Goal: Complete application form

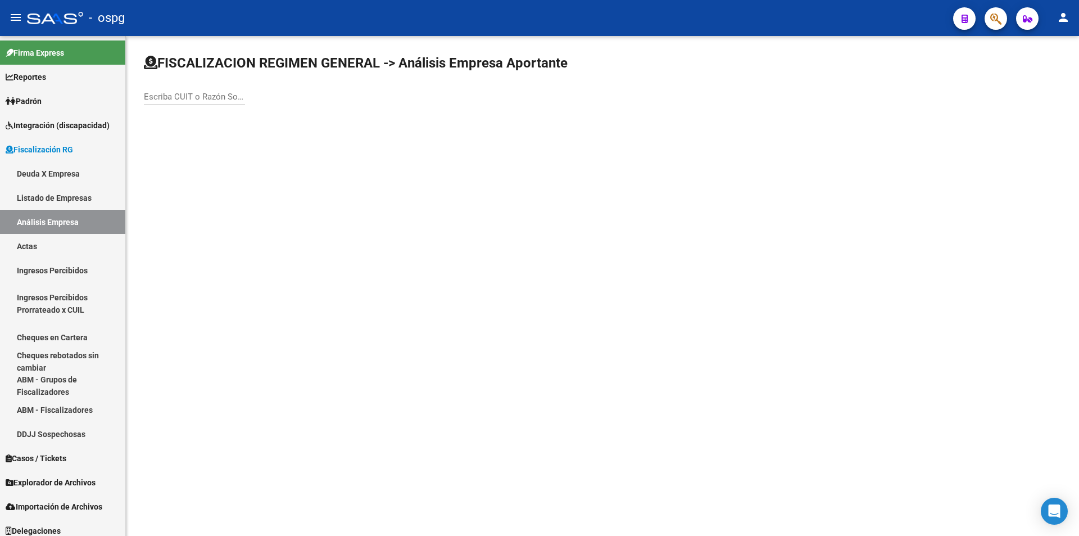
click at [209, 97] on input "Escriba CUIT o Razón Social para buscar" at bounding box center [194, 97] width 101 height 10
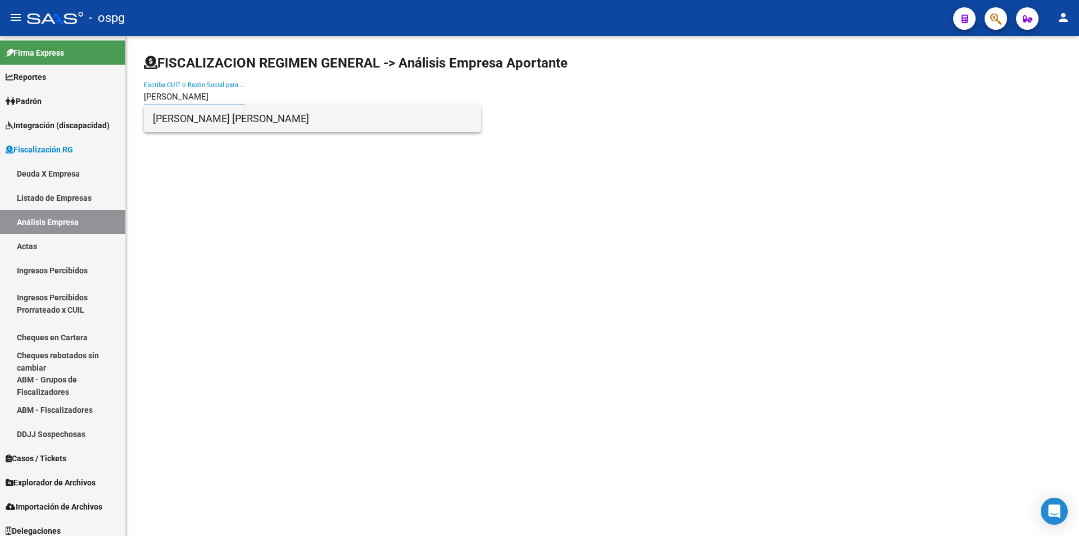
type input "[PERSON_NAME]"
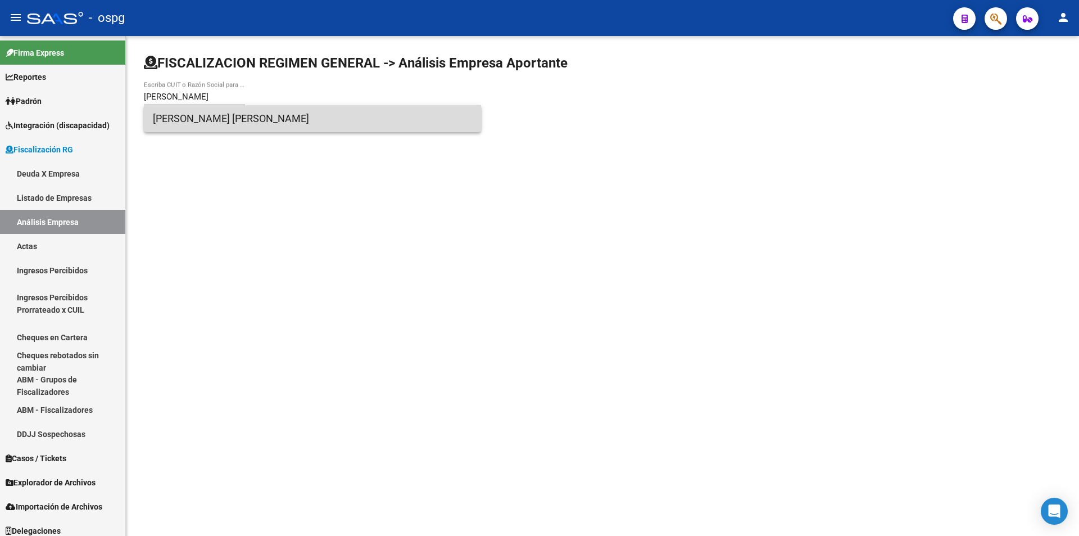
click at [209, 120] on span "[PERSON_NAME] [PERSON_NAME]" at bounding box center [312, 118] width 319 height 27
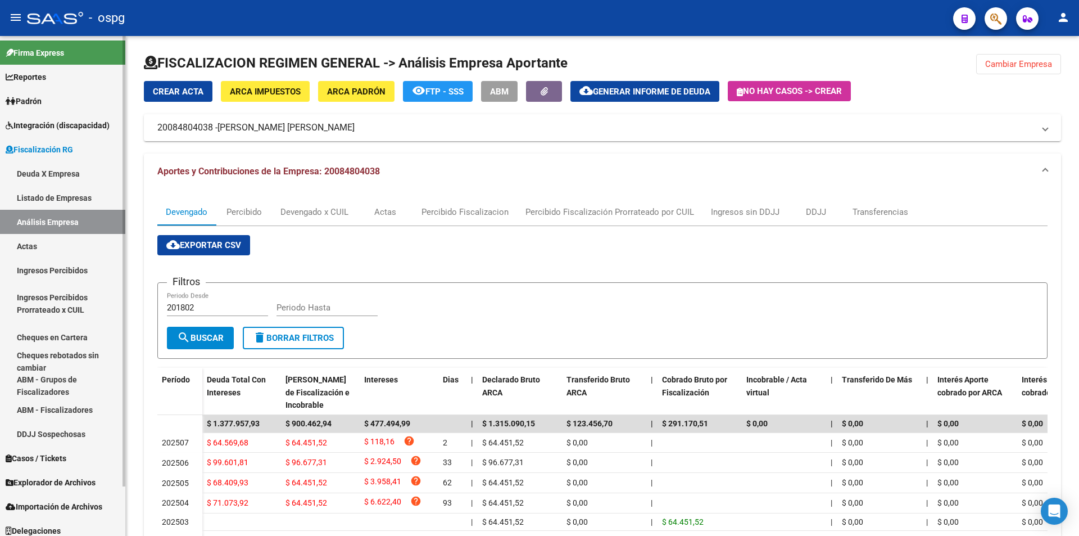
click at [60, 249] on link "Actas" at bounding box center [62, 246] width 125 height 24
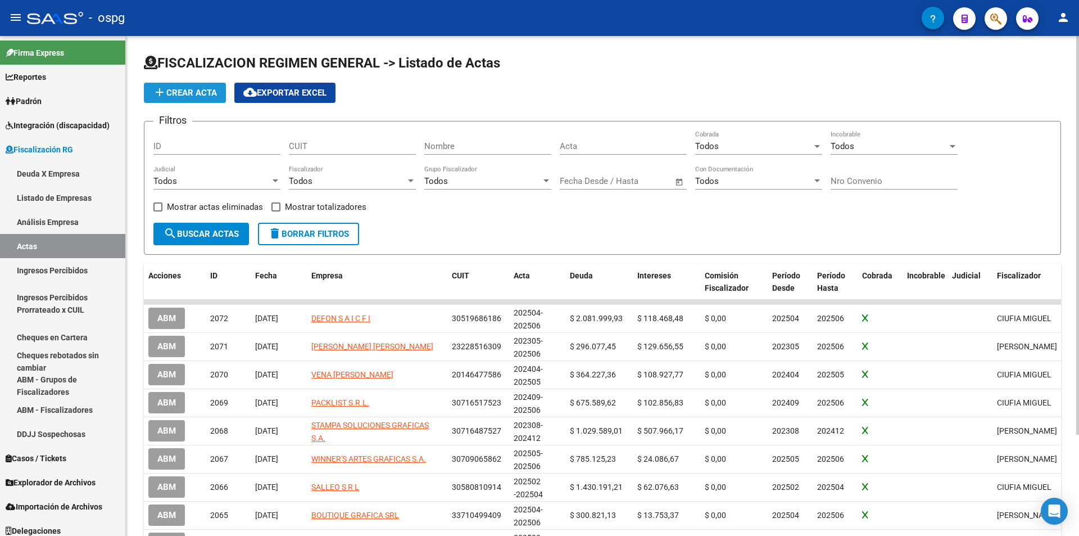
click at [173, 85] on button "add Crear Acta" at bounding box center [185, 93] width 82 height 20
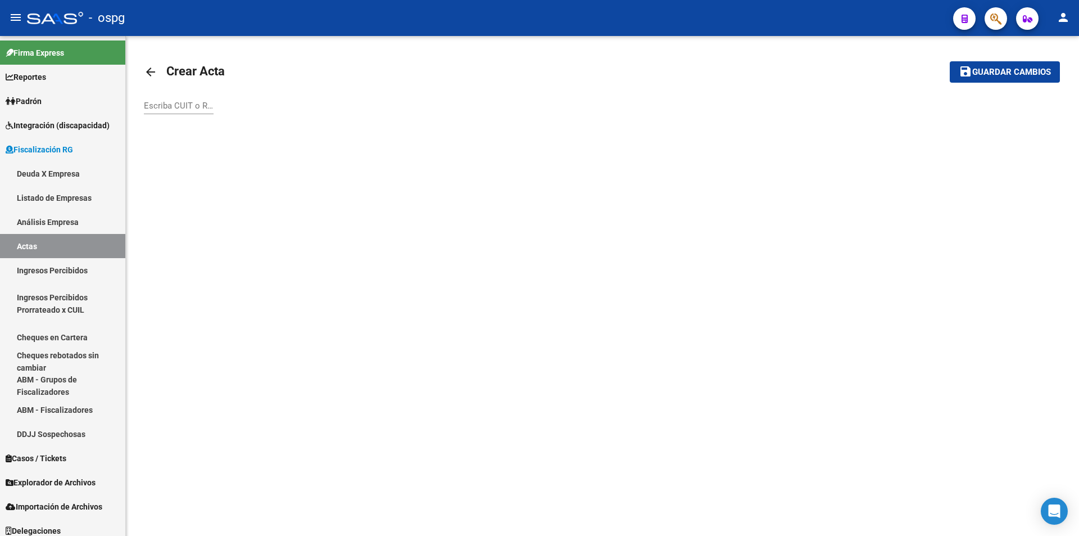
click at [180, 103] on input "Escriba CUIT o Razón Social para buscar" at bounding box center [179, 106] width 70 height 10
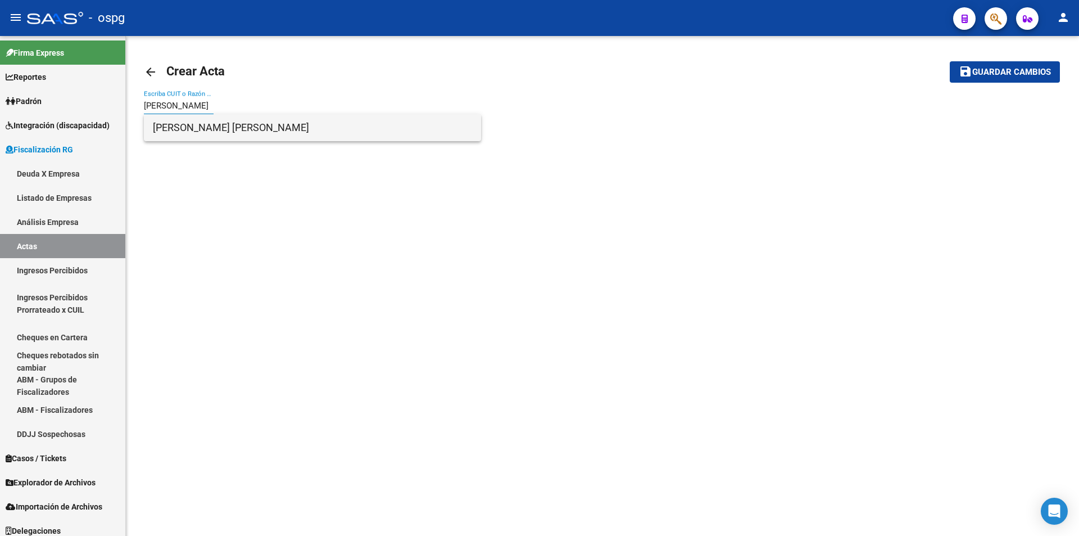
type input "[PERSON_NAME]"
click at [324, 131] on span "[PERSON_NAME] [PERSON_NAME]" at bounding box center [312, 127] width 319 height 27
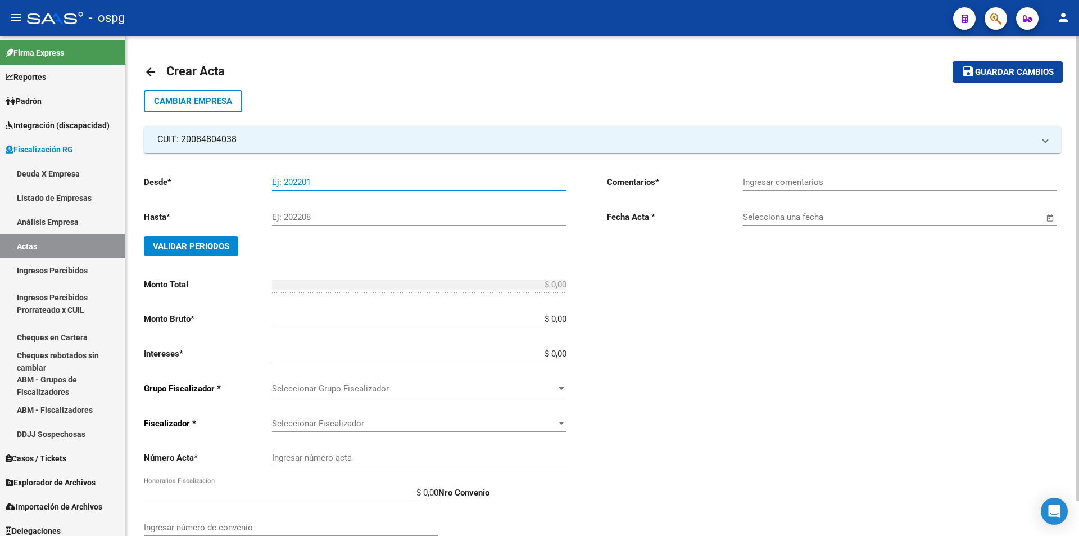
click at [354, 184] on input "Ej: 202201" at bounding box center [419, 182] width 294 height 10
type input "202504"
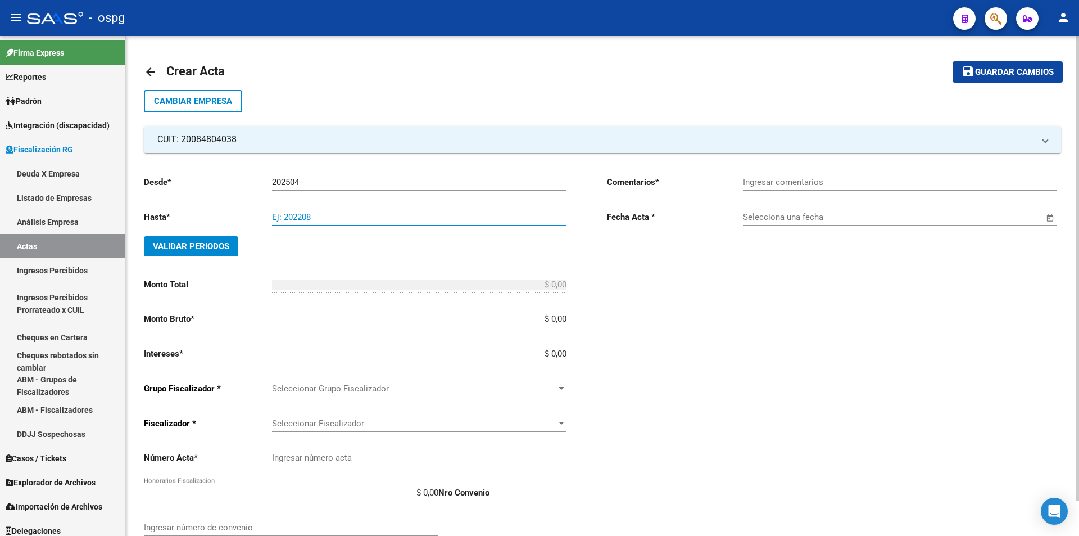
click at [300, 219] on input "Ej: 202208" at bounding box center [419, 217] width 294 height 10
type input "202506"
click at [206, 244] on span "Validar Periodos" at bounding box center [191, 246] width 76 height 10
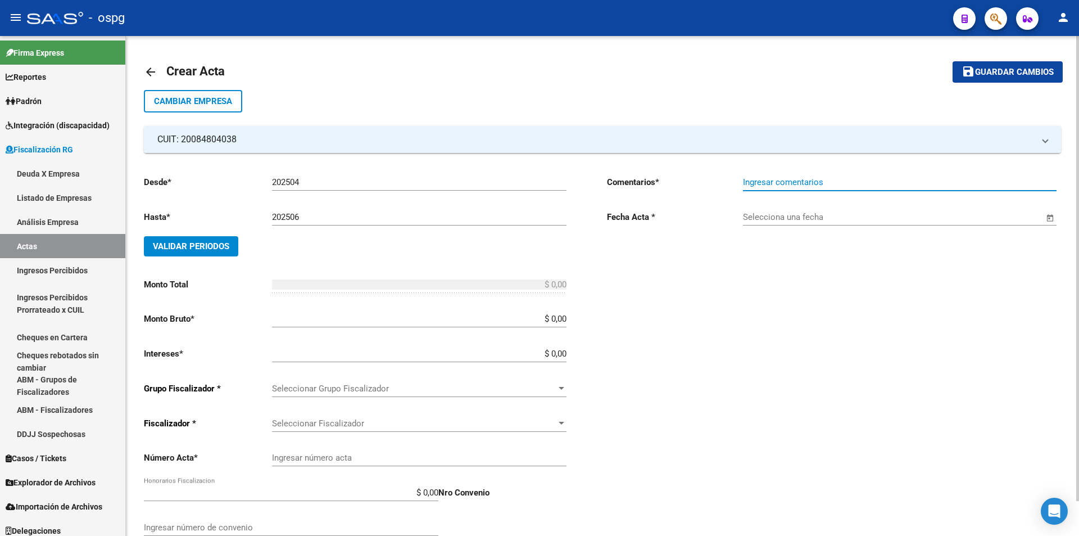
click at [791, 183] on input "Ingresar comentarios" at bounding box center [900, 182] width 314 height 10
type input "r"
type input "Recibo 43215"
click at [1048, 216] on span "Open calendar" at bounding box center [1050, 217] width 27 height 27
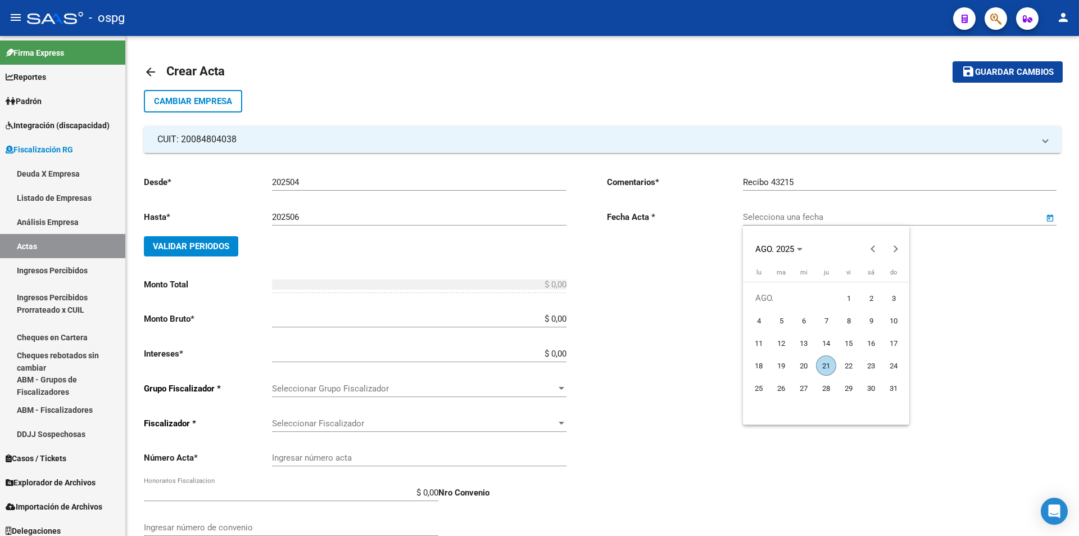
click at [822, 366] on span "21" at bounding box center [826, 365] width 20 height 20
type input "[DATE]"
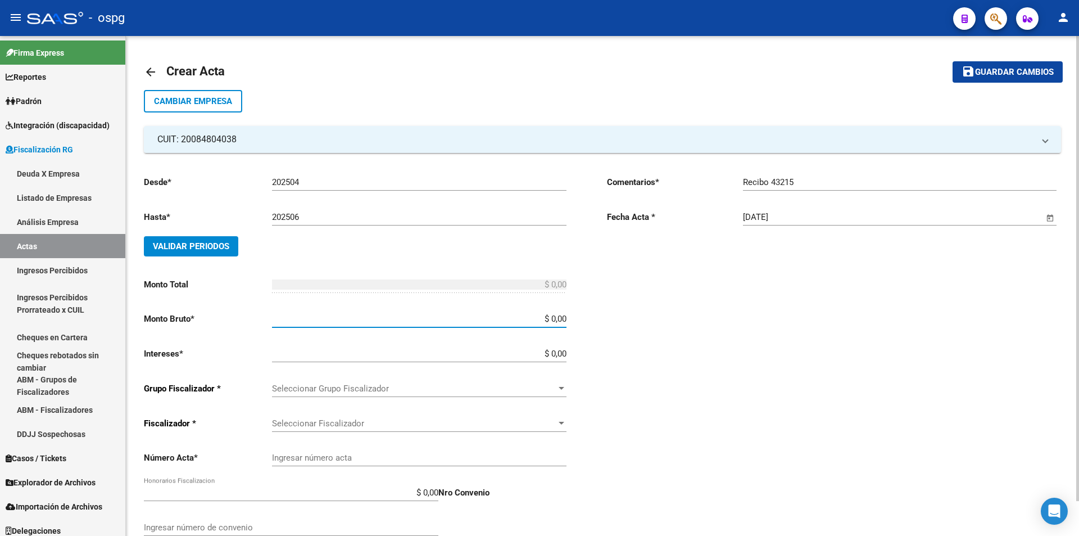
click at [565, 317] on input "$ 0,00" at bounding box center [419, 319] width 294 height 10
type input "$ 225.580,35"
click at [566, 353] on input "$ 0,00" at bounding box center [419, 353] width 294 height 10
type input "$ 15.038,65"
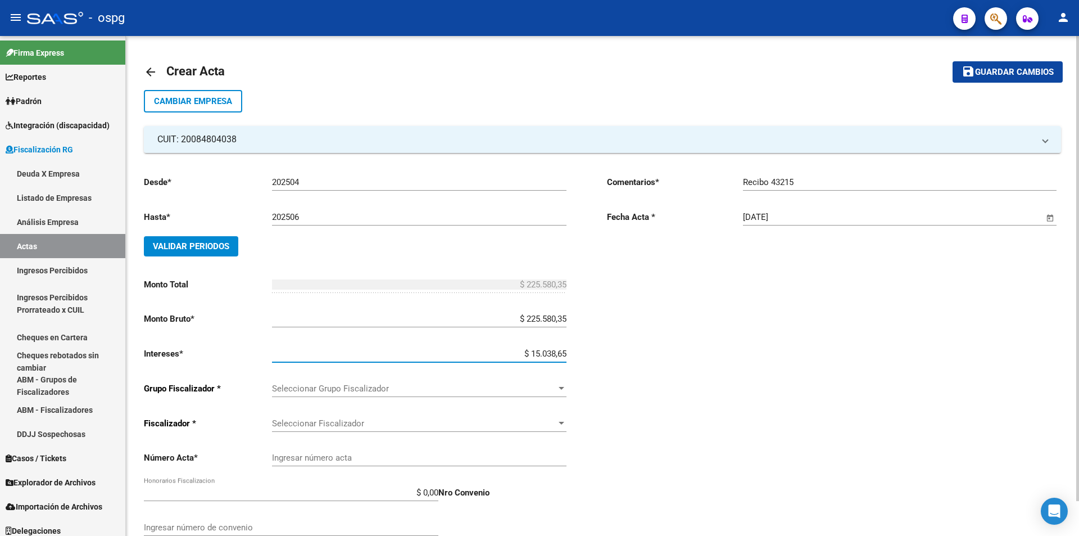
type input "$ 240.619,00"
click at [610, 314] on div "Comentarios * Recibo 43215 Ingresar comentarios Fecha Acta * [DATE] Selecciona …" at bounding box center [834, 356] width 454 height 380
click at [562, 389] on div at bounding box center [562, 388] width 6 height 3
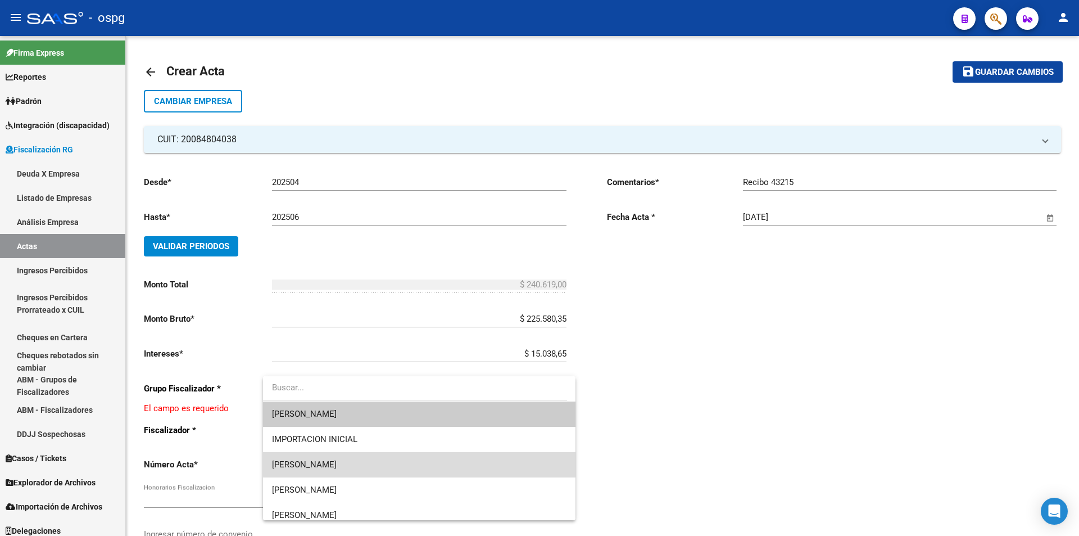
click at [451, 462] on span "[PERSON_NAME]" at bounding box center [419, 464] width 294 height 25
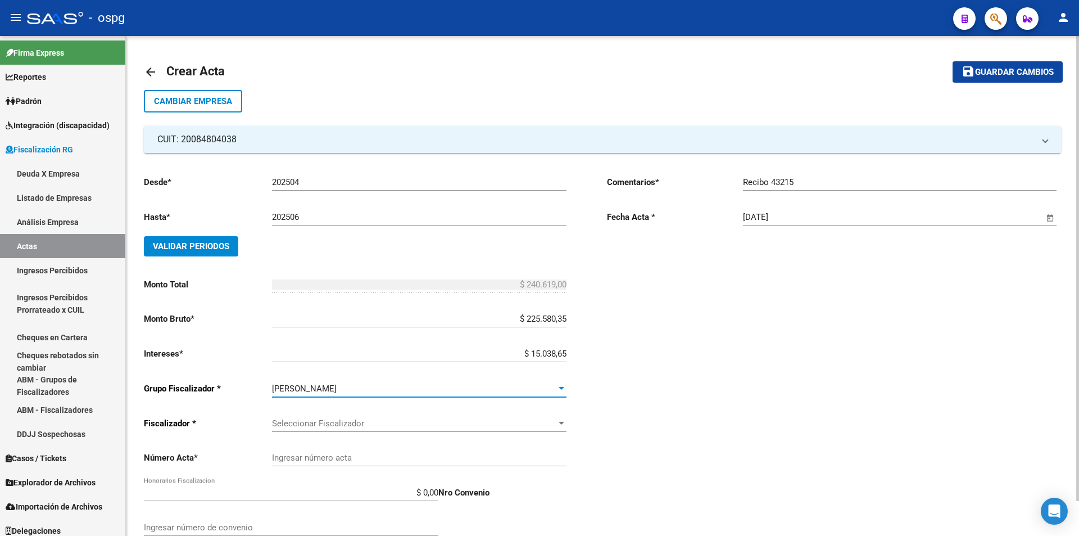
scroll to position [38, 0]
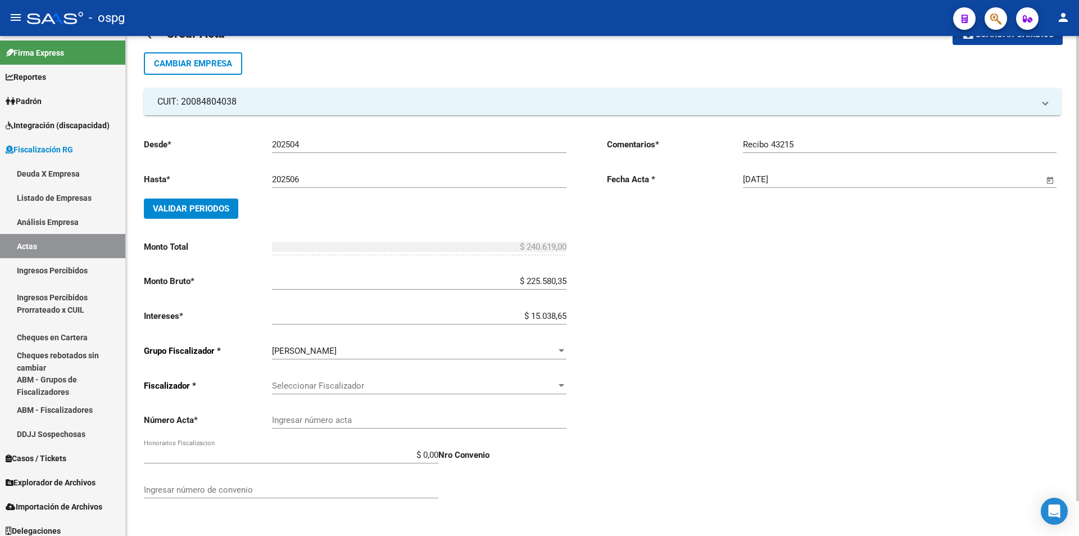
click at [560, 391] on div "Seleccionar Fiscalizador Seleccionar Fiscalizador" at bounding box center [419, 382] width 294 height 24
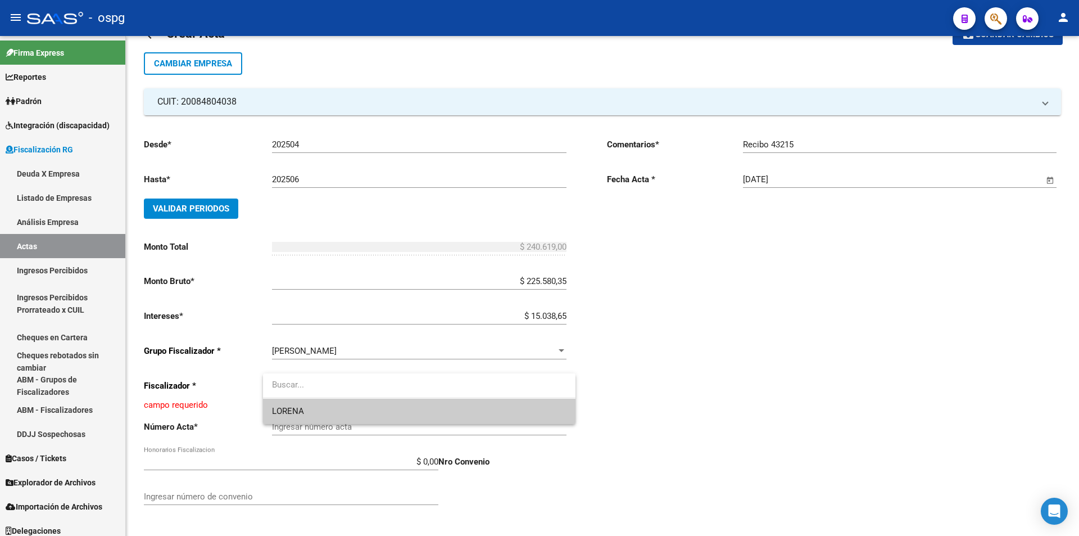
click at [517, 409] on span "LORENA" at bounding box center [419, 410] width 294 height 25
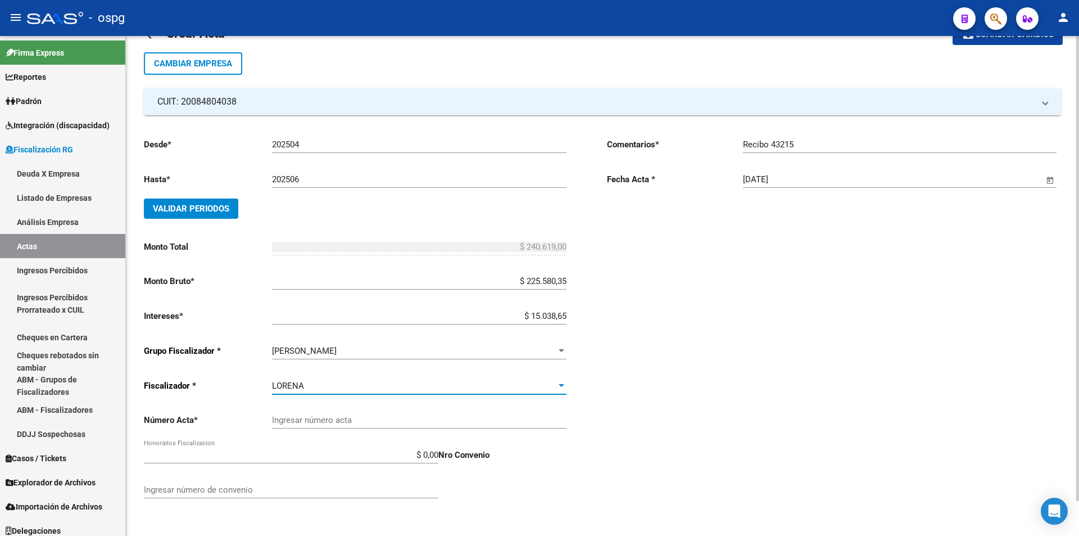
click at [364, 420] on input "Ingresar número acta" at bounding box center [419, 420] width 294 height 10
type input "202504-202506"
click at [654, 415] on div "Comentarios * Recibo 43215 Ingresar comentarios Fecha Acta * [DATE] Selecciona …" at bounding box center [834, 319] width 454 height 380
click at [260, 490] on input "Ingresar número de convenio" at bounding box center [291, 489] width 294 height 10
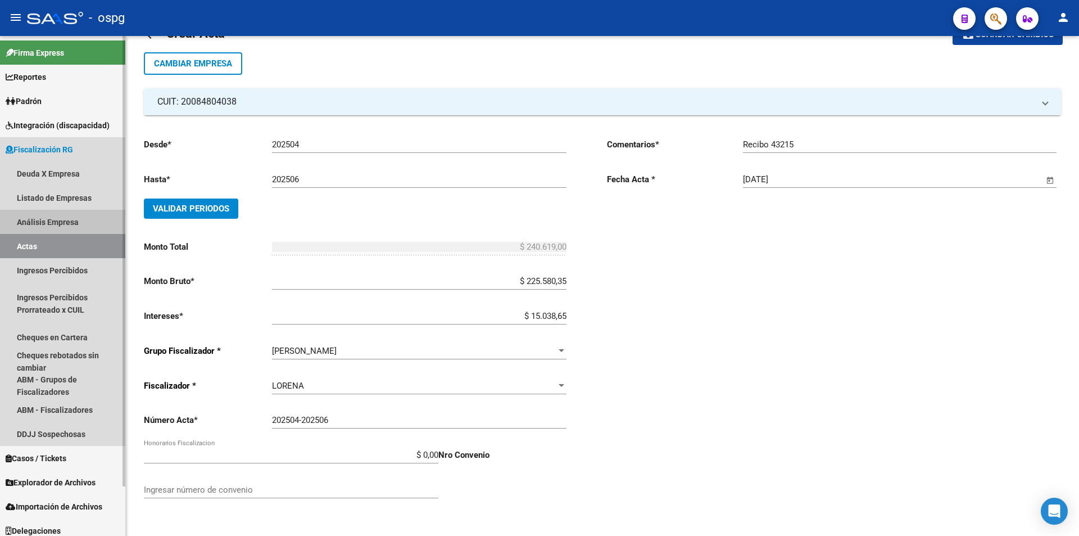
click at [58, 221] on link "Análisis Empresa" at bounding box center [62, 222] width 125 height 24
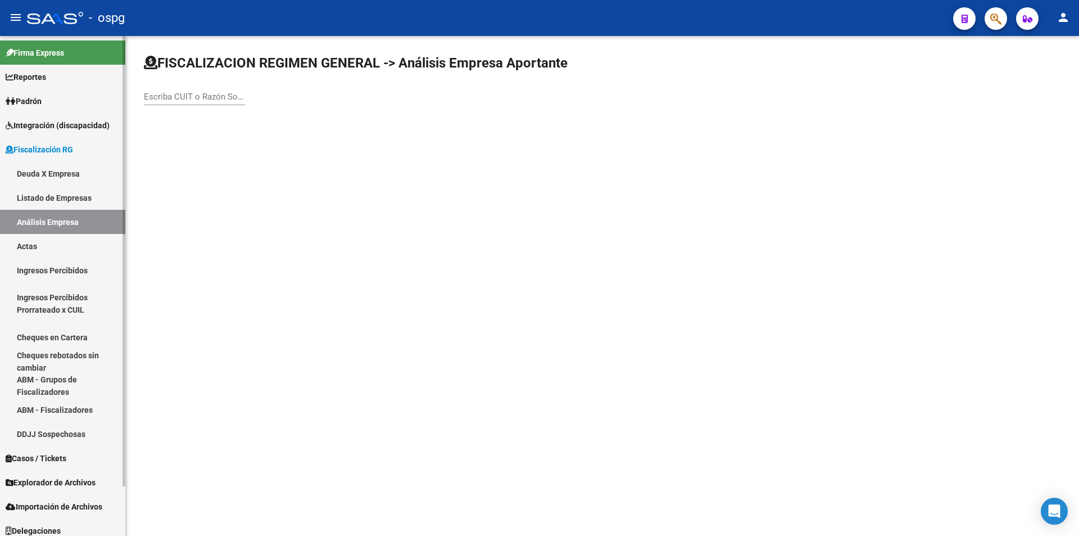
click at [46, 243] on link "Actas" at bounding box center [62, 246] width 125 height 24
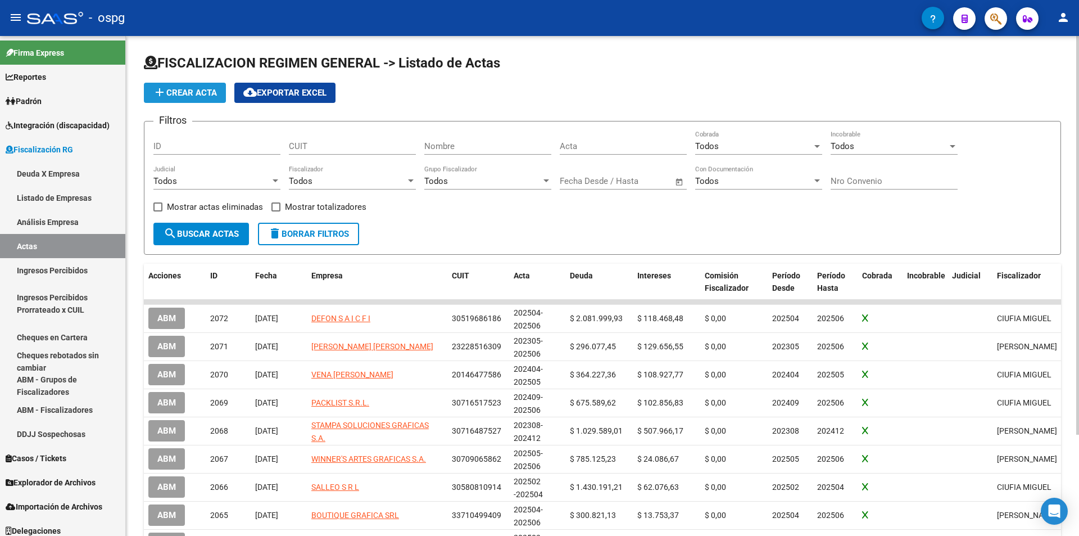
click at [166, 87] on button "add Crear Acta" at bounding box center [185, 93] width 82 height 20
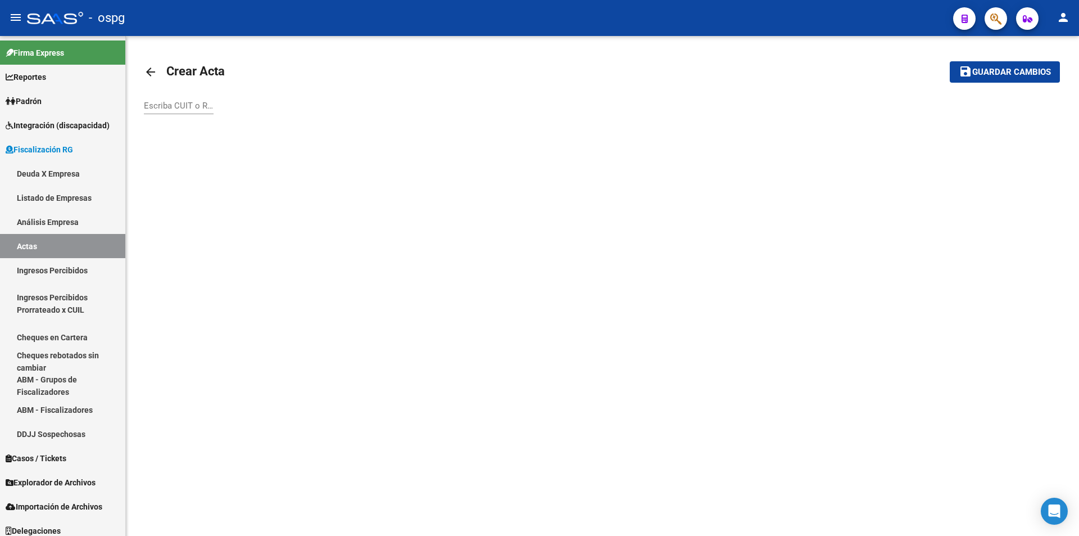
click at [174, 105] on input "Escriba CUIT o Razón Social para buscar" at bounding box center [179, 106] width 70 height 10
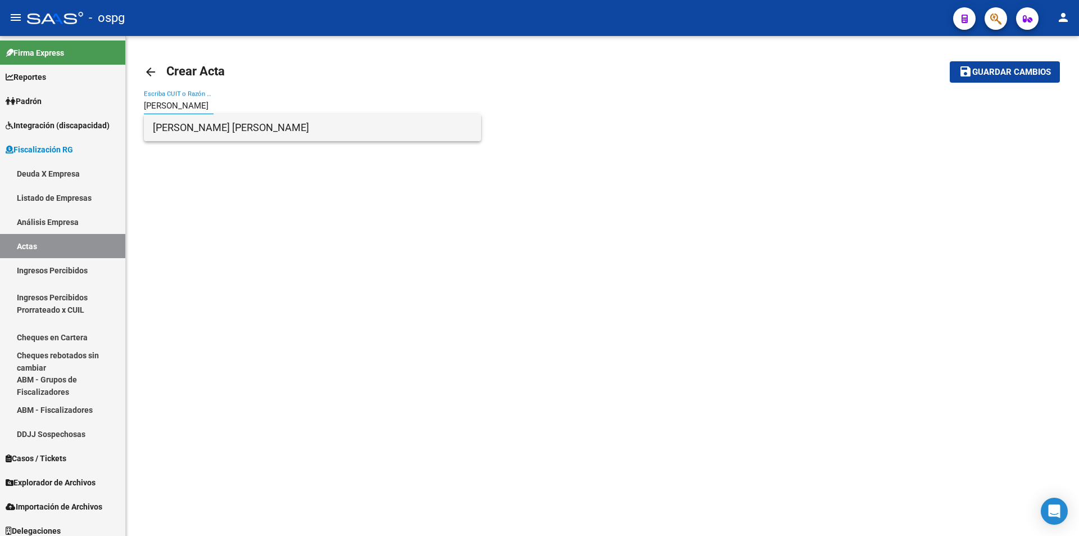
type input "[PERSON_NAME]"
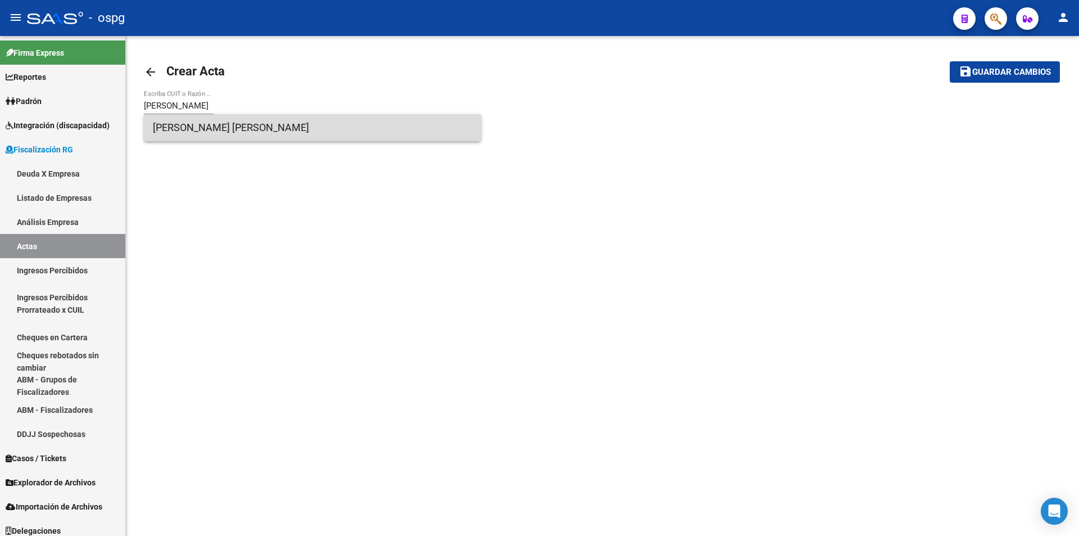
click at [310, 125] on span "[PERSON_NAME] [PERSON_NAME]" at bounding box center [312, 127] width 319 height 27
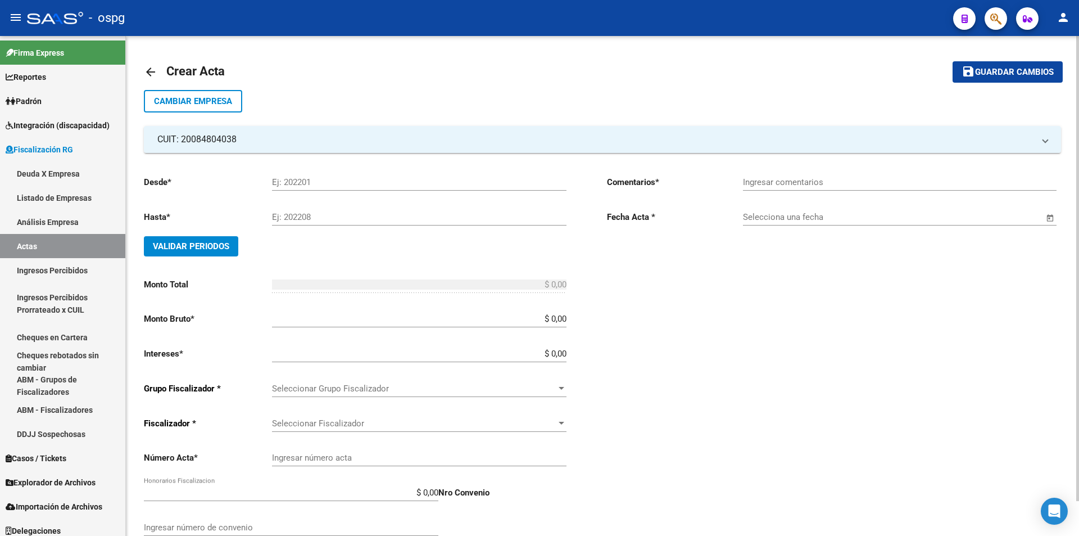
scroll to position [38, 0]
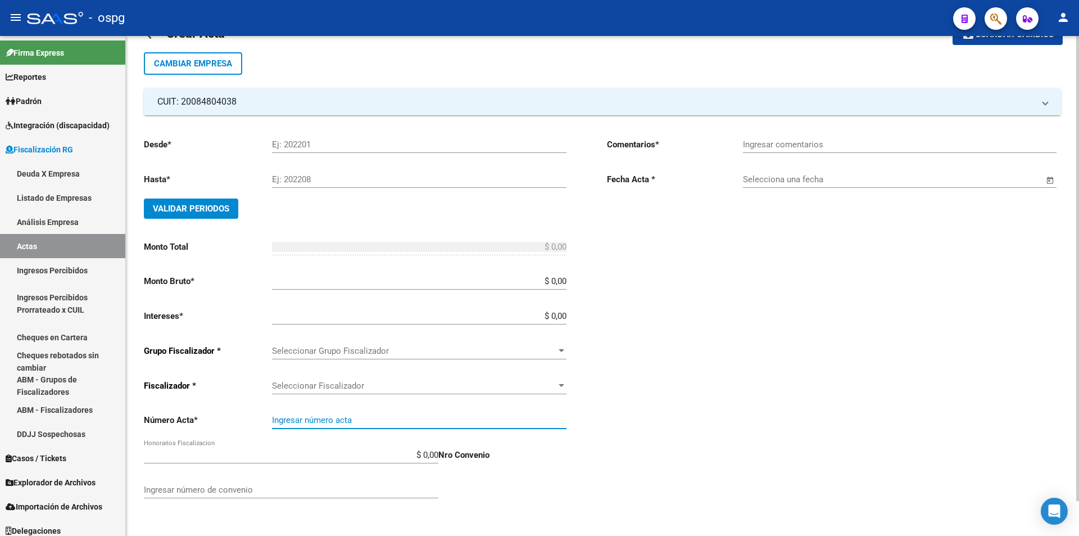
click at [325, 421] on input "Ingresar número acta" at bounding box center [419, 420] width 294 height 10
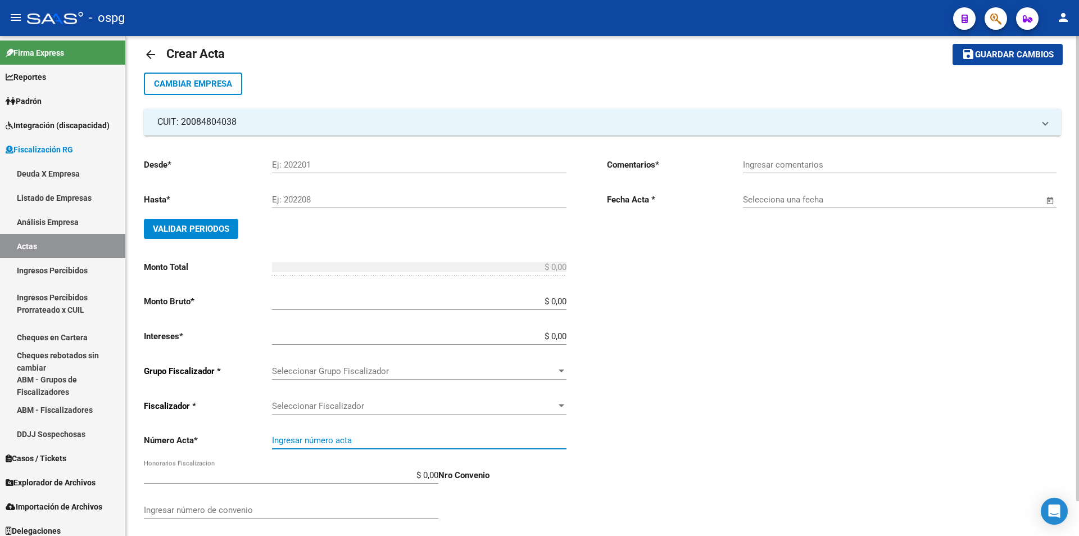
scroll to position [0, 0]
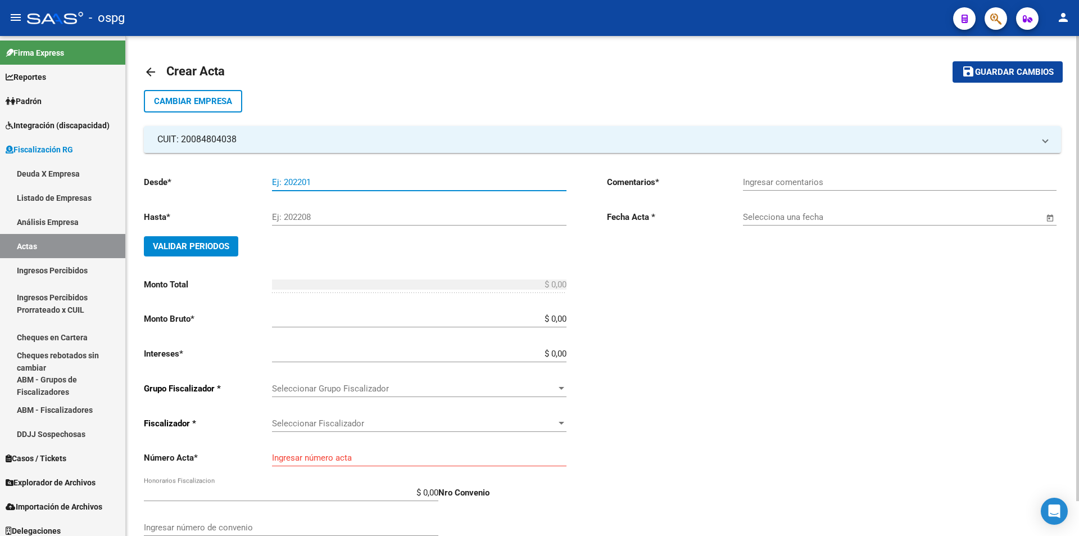
click at [320, 177] on input "Ej: 202201" at bounding box center [419, 182] width 294 height 10
type input "202504"
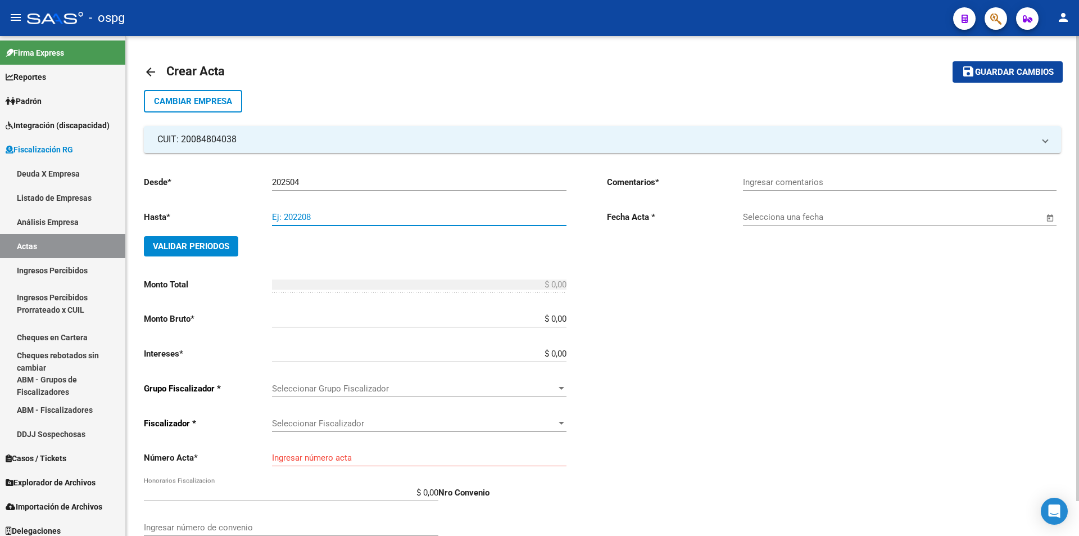
click at [386, 219] on input "Ej: 202208" at bounding box center [419, 217] width 294 height 10
type input "202506"
click at [220, 249] on span "Validar Periodos" at bounding box center [191, 246] width 76 height 10
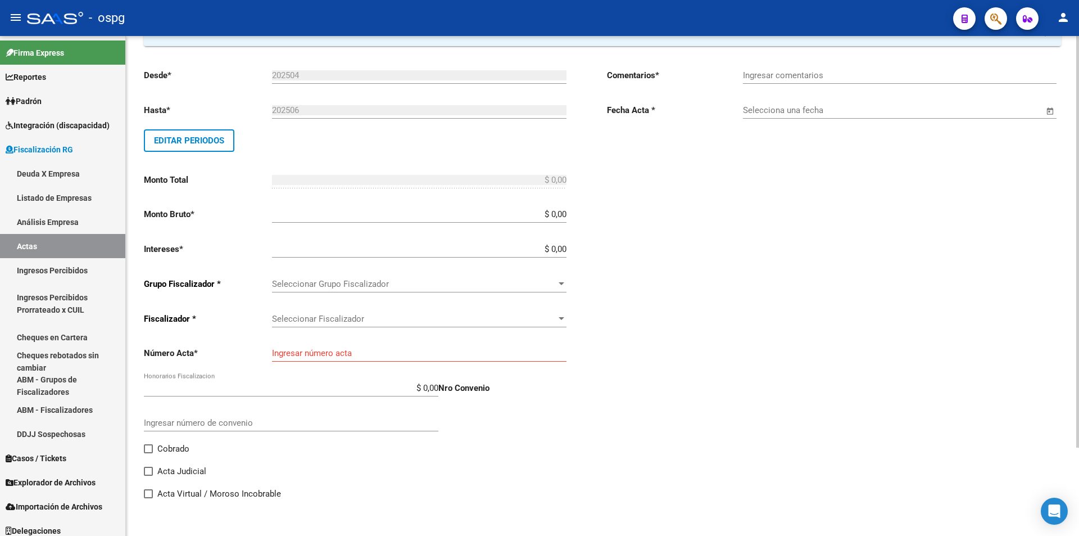
scroll to position [107, 0]
click at [566, 211] on input "$ 0,00" at bounding box center [419, 213] width 294 height 10
type input "$ 225.580,35"
click at [566, 247] on input "$ 0,00" at bounding box center [419, 248] width 294 height 10
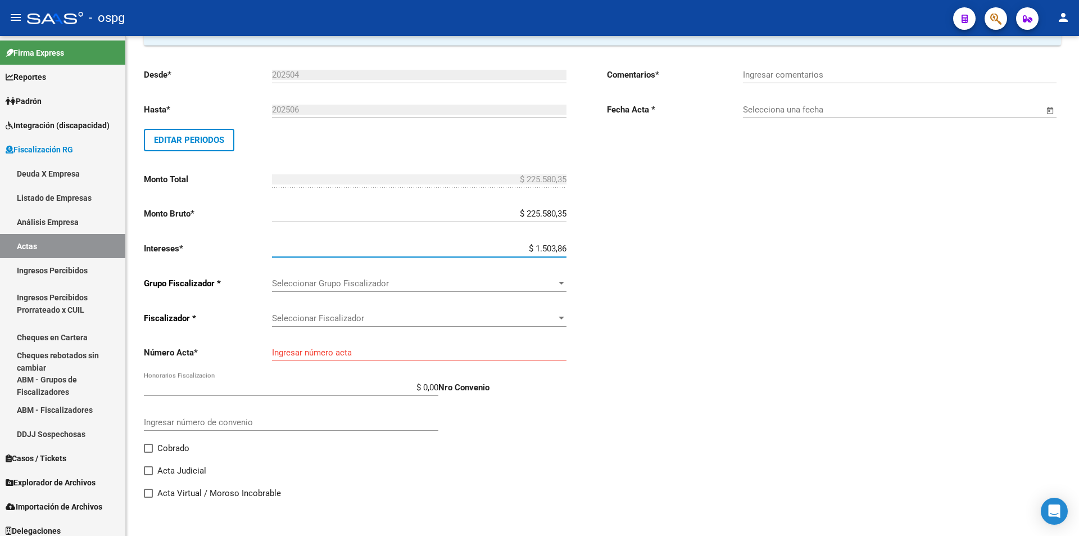
type input "$ 15.038,65"
type input "$ 240.619,00"
click at [601, 252] on div "Desde * 202504 Ej: 202201 Hasta * 202506 Ej: 202208 Editar Periodos Monto Total…" at bounding box center [602, 277] width 917 height 463
click at [562, 279] on div at bounding box center [561, 283] width 10 height 9
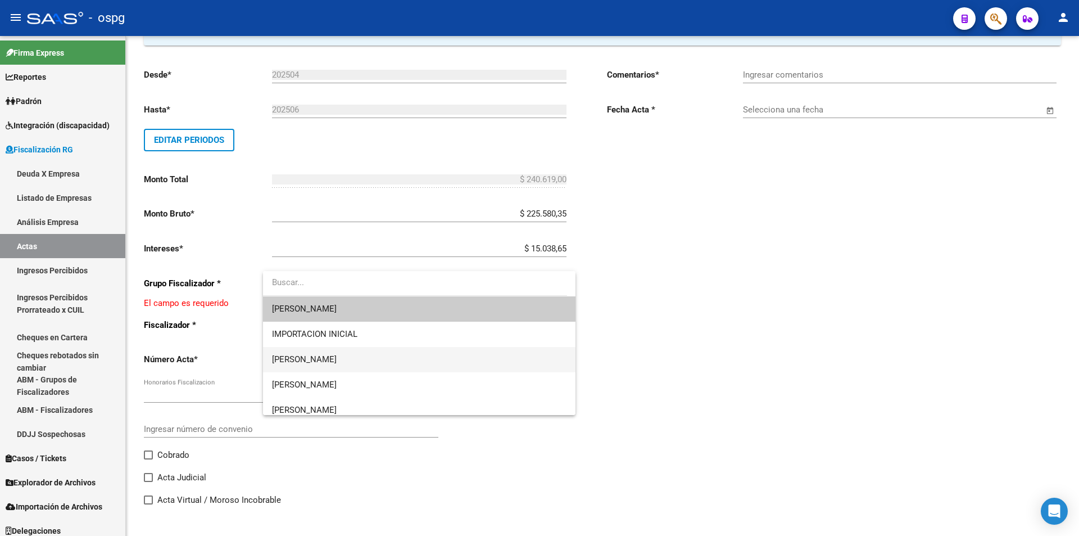
click at [531, 352] on span "[PERSON_NAME]" at bounding box center [419, 359] width 294 height 25
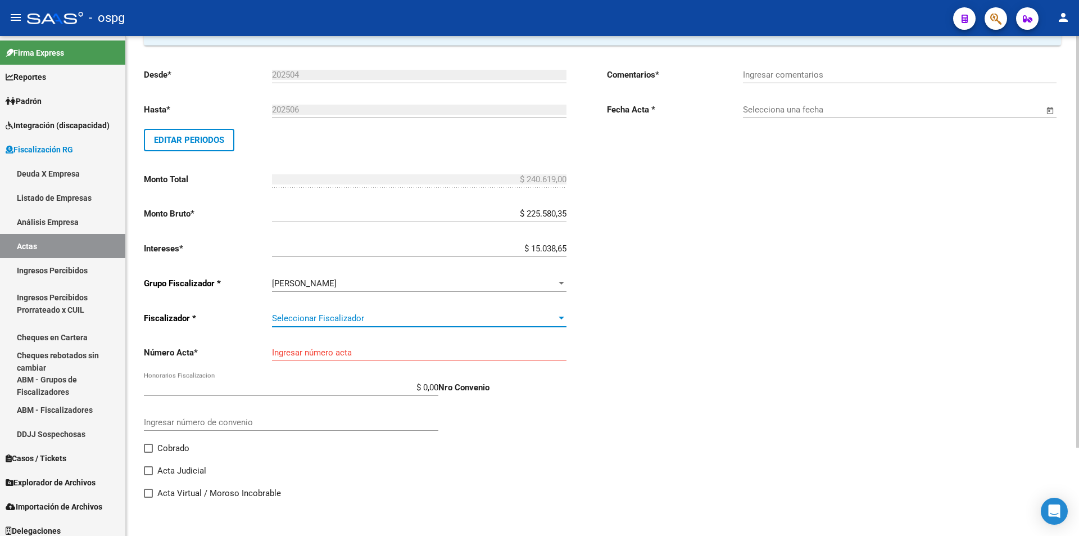
click at [562, 323] on div "Seleccionar Fiscalizador" at bounding box center [419, 318] width 294 height 10
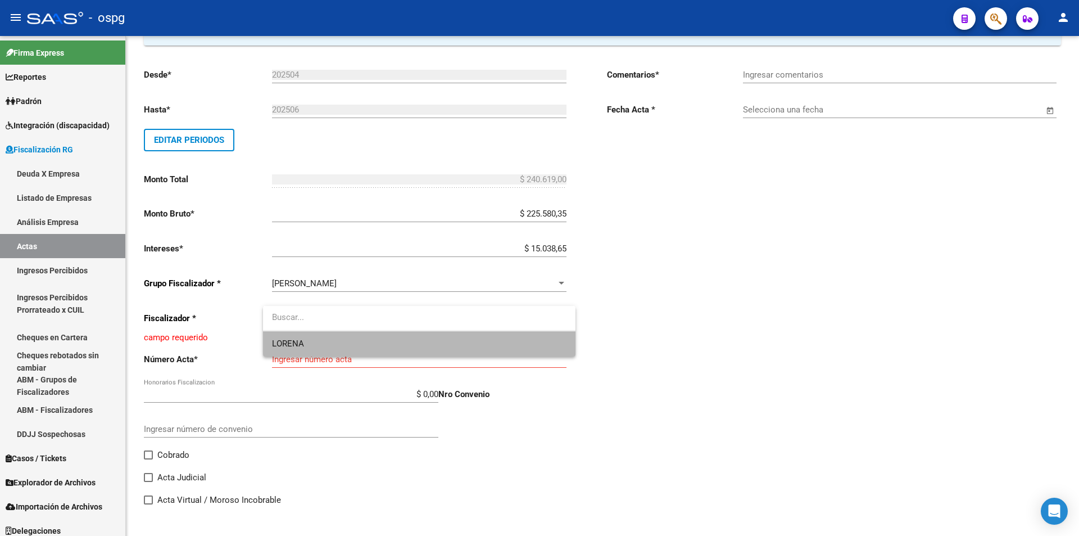
click at [524, 337] on span "LORENA" at bounding box center [419, 343] width 294 height 25
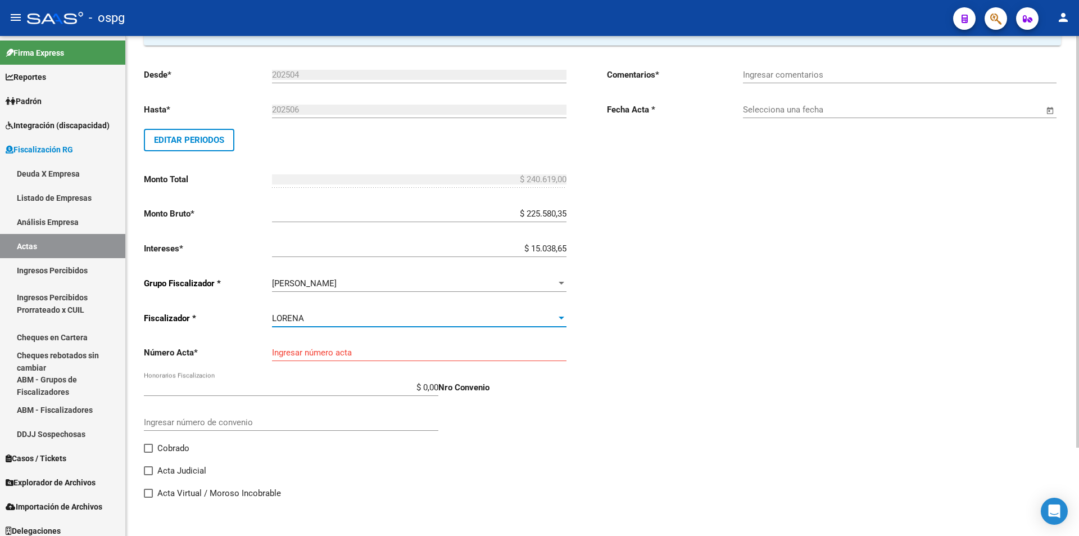
click at [338, 357] on input "Ingresar número acta" at bounding box center [419, 352] width 294 height 10
type input "202504-202506"
click at [149, 447] on span at bounding box center [148, 447] width 9 height 9
click at [148, 452] on input "Cobrado" at bounding box center [148, 452] width 1 height 1
checkbox input "true"
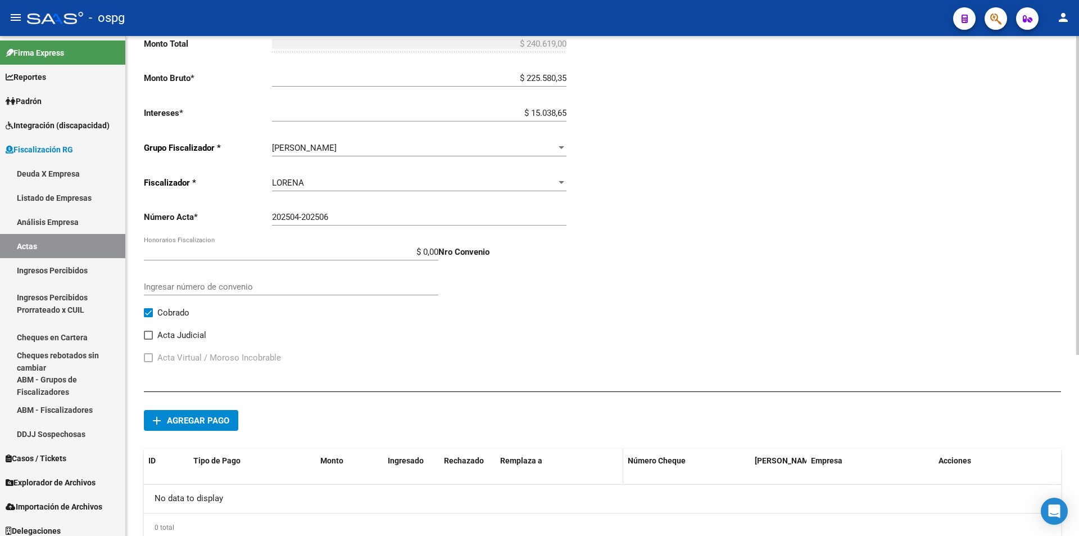
scroll to position [276, 0]
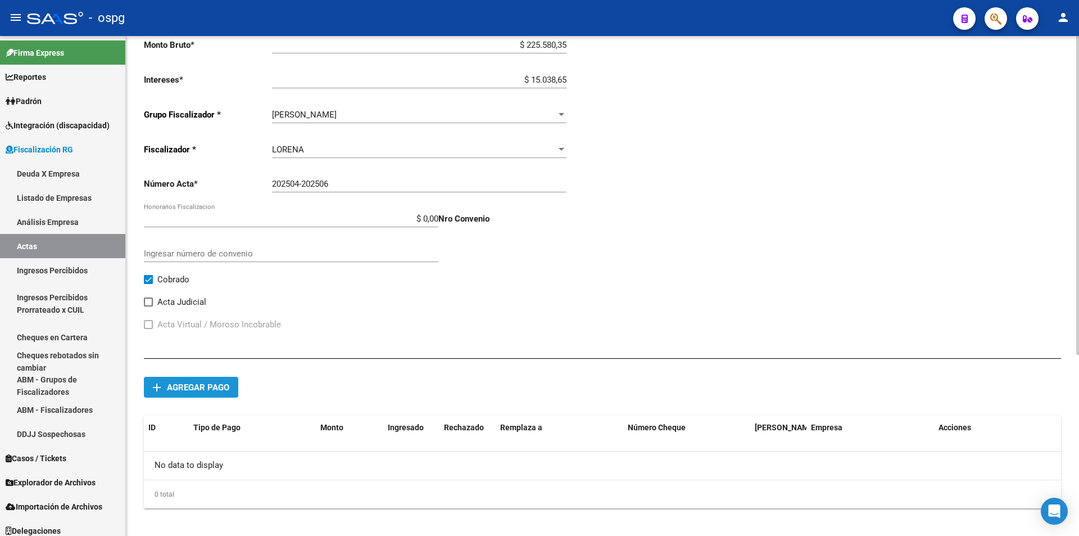
click at [197, 385] on span "Agregar pago" at bounding box center [198, 387] width 62 height 10
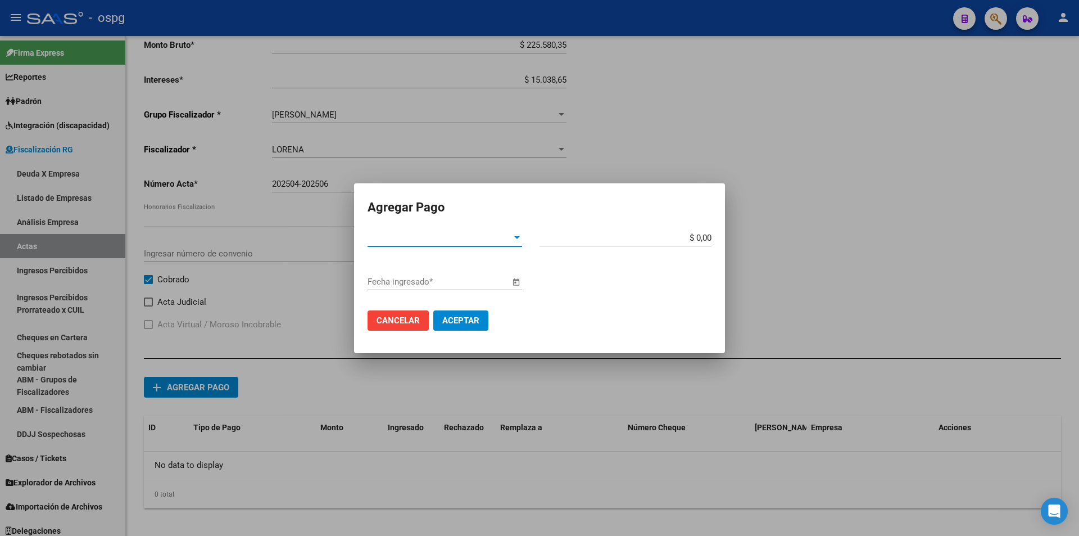
click at [518, 239] on div at bounding box center [517, 237] width 10 height 9
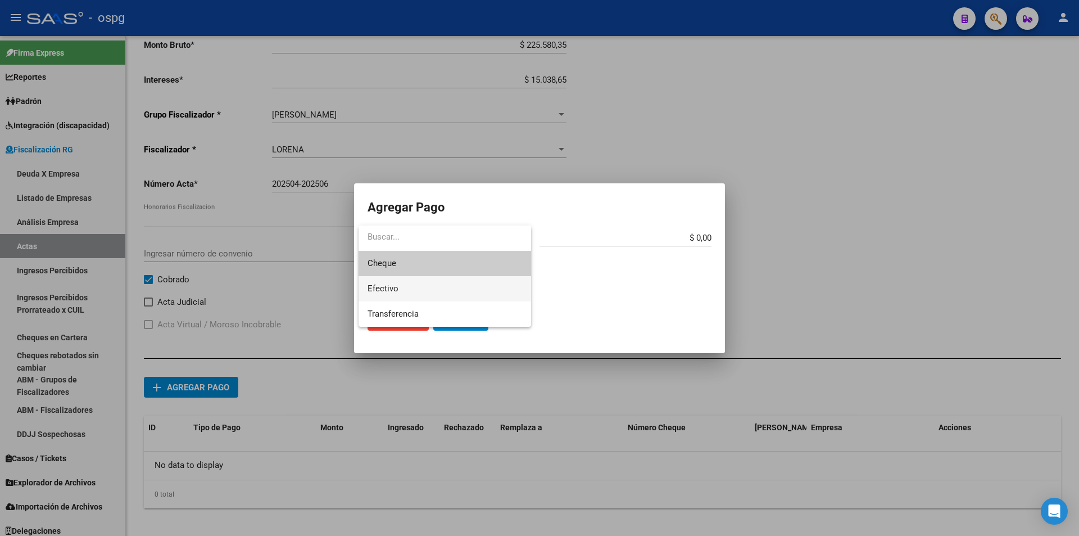
click at [479, 288] on span "Efectivo" at bounding box center [445, 288] width 155 height 25
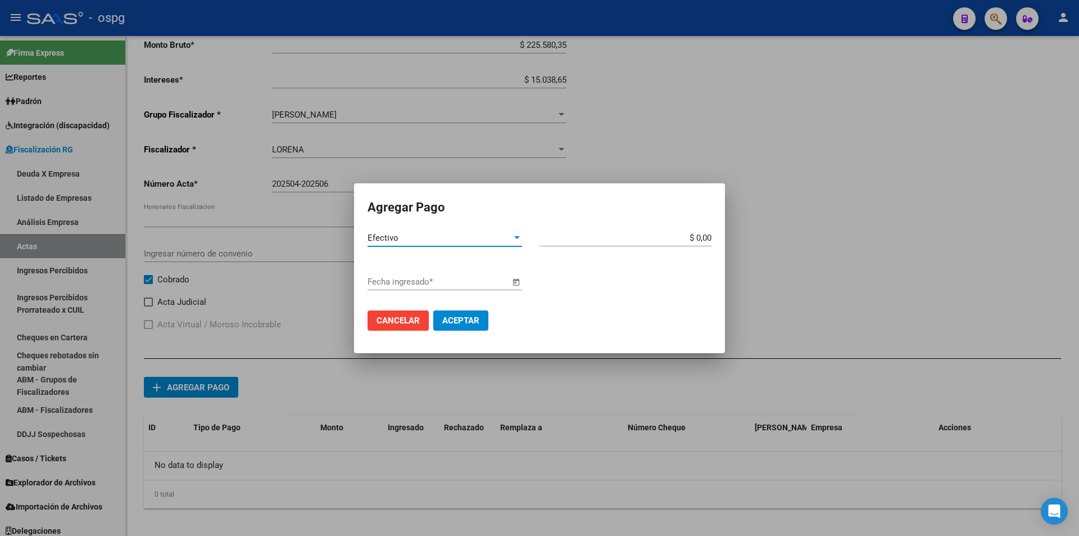
click at [515, 237] on div at bounding box center [517, 237] width 6 height 3
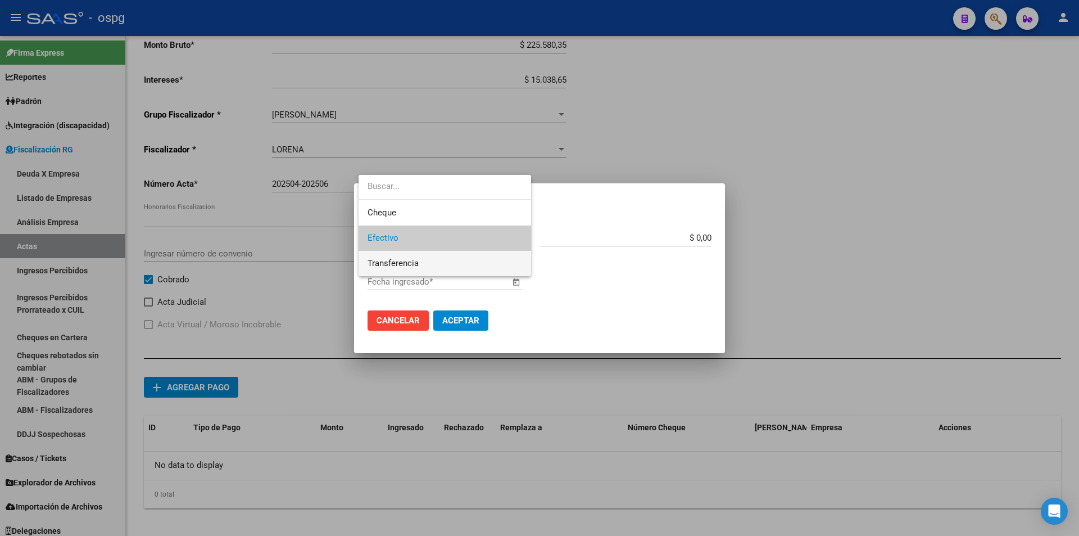
click at [499, 266] on span "Transferencia" at bounding box center [445, 263] width 155 height 25
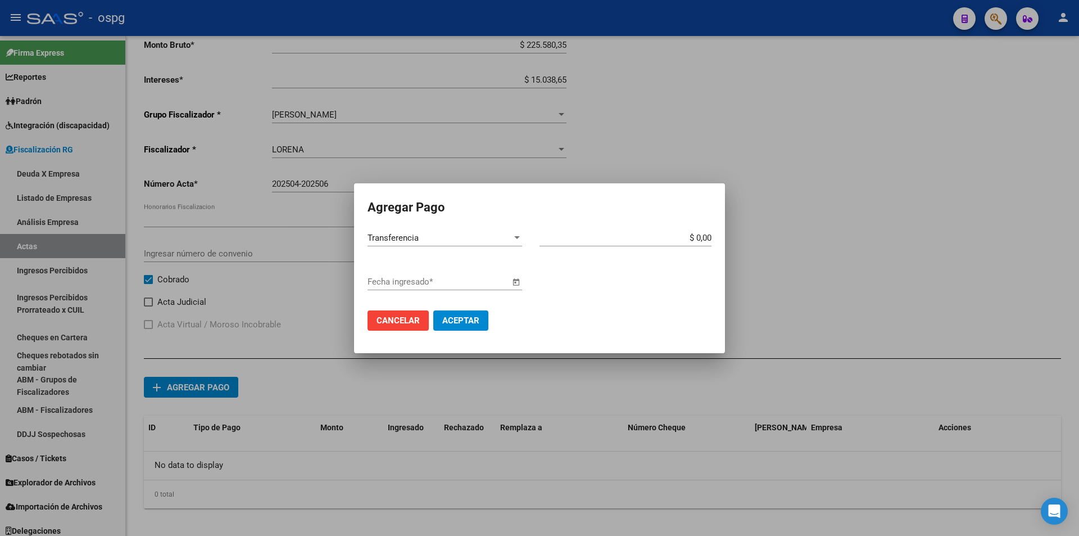
click at [516, 285] on span "Open calendar" at bounding box center [515, 282] width 27 height 27
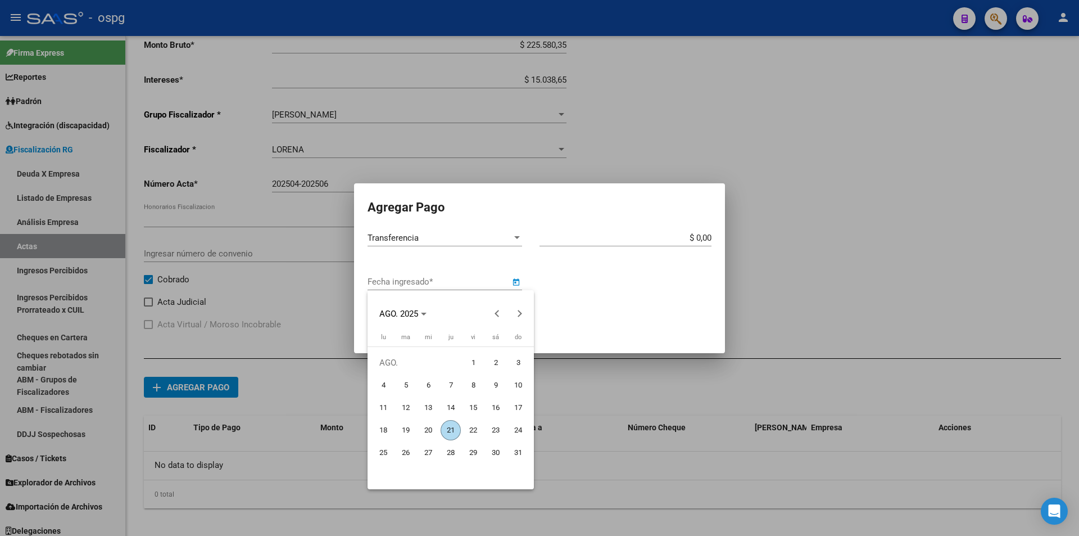
click at [450, 425] on span "21" at bounding box center [451, 430] width 20 height 20
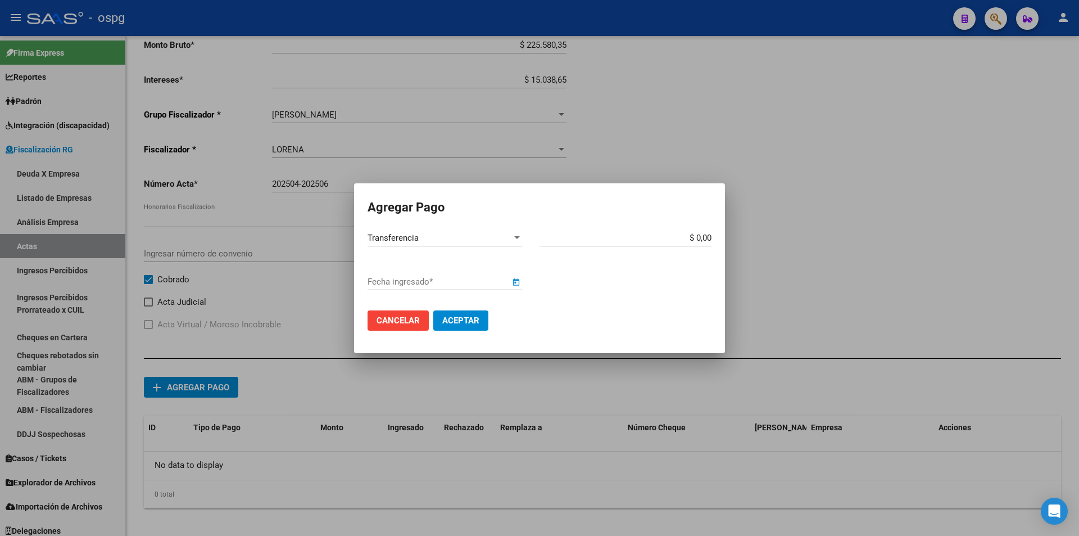
type input "[DATE]"
click at [711, 237] on input "$ 0,00" at bounding box center [625, 238] width 172 height 10
type input "$ 240.619,00"
click at [474, 317] on span "Aceptar" at bounding box center [460, 320] width 37 height 10
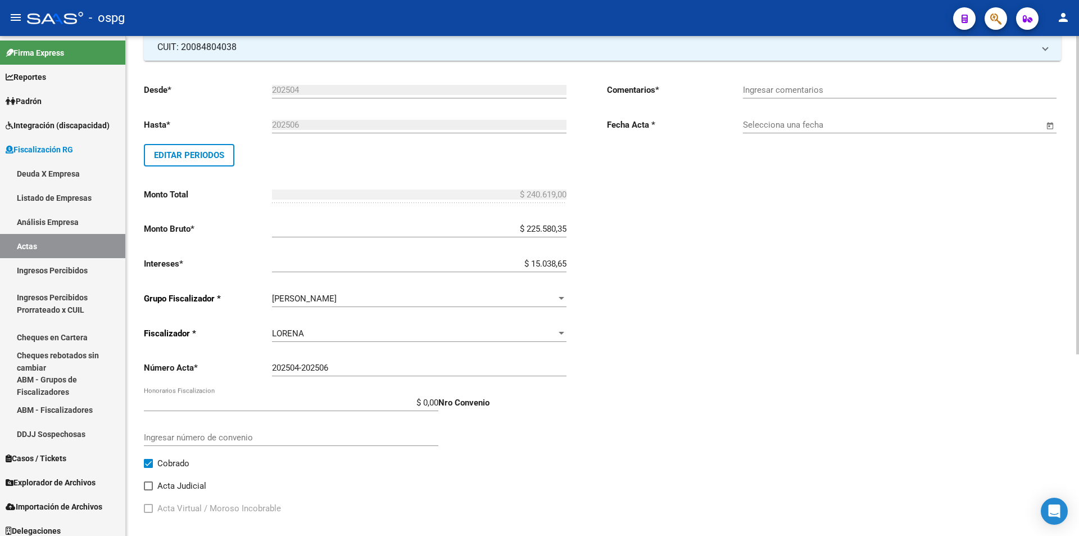
scroll to position [60, 0]
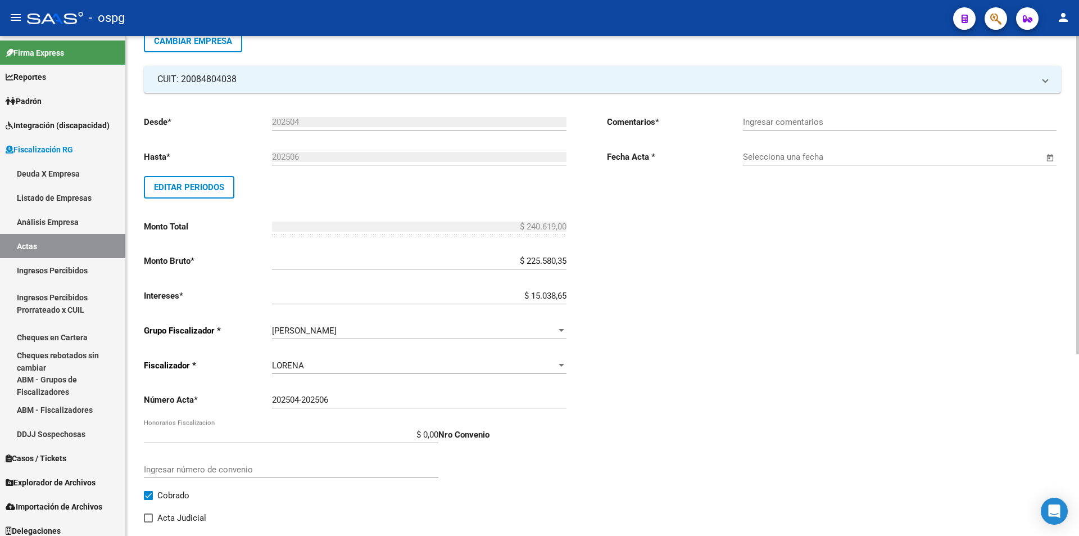
click at [786, 123] on input "Ingresar comentarios" at bounding box center [900, 122] width 314 height 10
type input "Recibo 43215"
click at [1053, 160] on span "Open calendar" at bounding box center [1050, 157] width 27 height 27
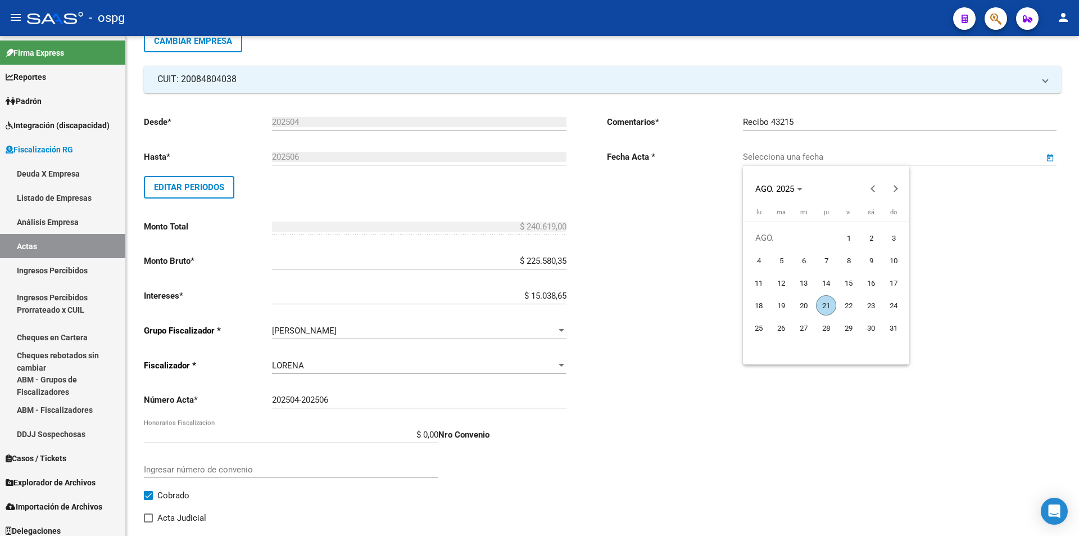
click at [822, 307] on span "21" at bounding box center [826, 305] width 20 height 20
type input "[DATE]"
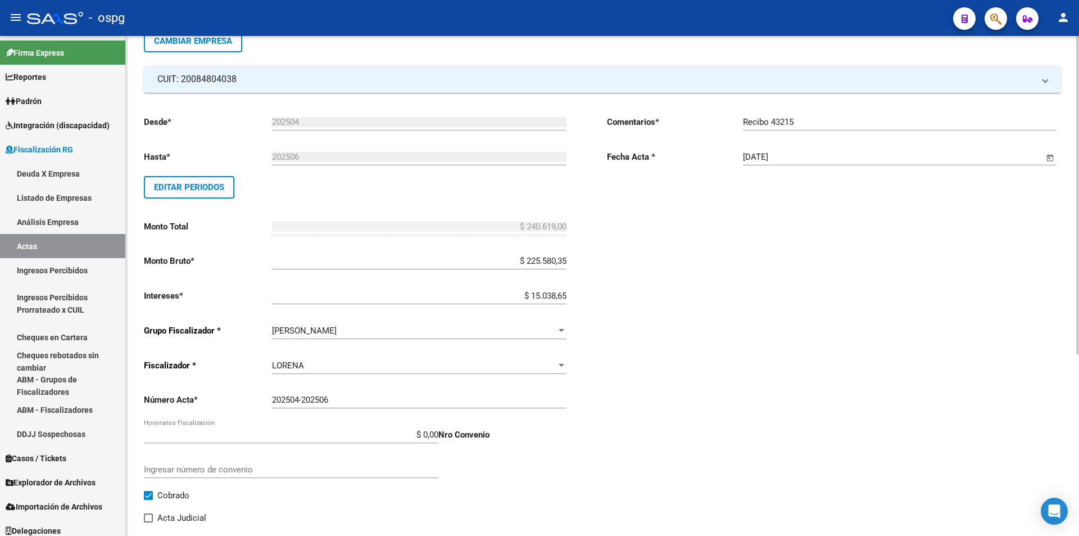
click at [764, 323] on div "Comentarios * Recibo 43215 Ingresar comentarios Fecha Acta * [DATE] Selecciona …" at bounding box center [834, 331] width 454 height 450
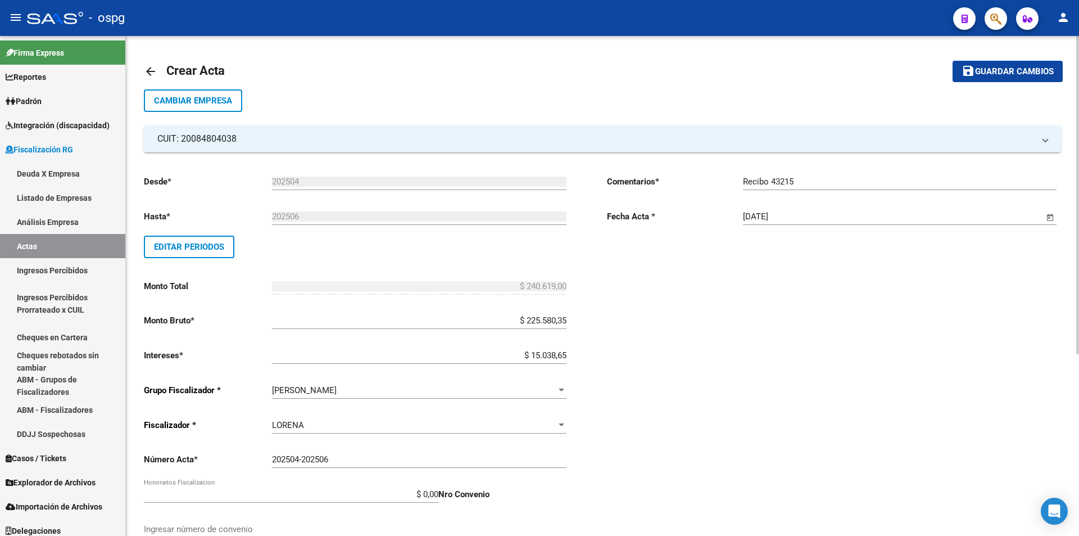
scroll to position [0, 0]
click at [1023, 72] on span "Guardar cambios" at bounding box center [1014, 72] width 79 height 10
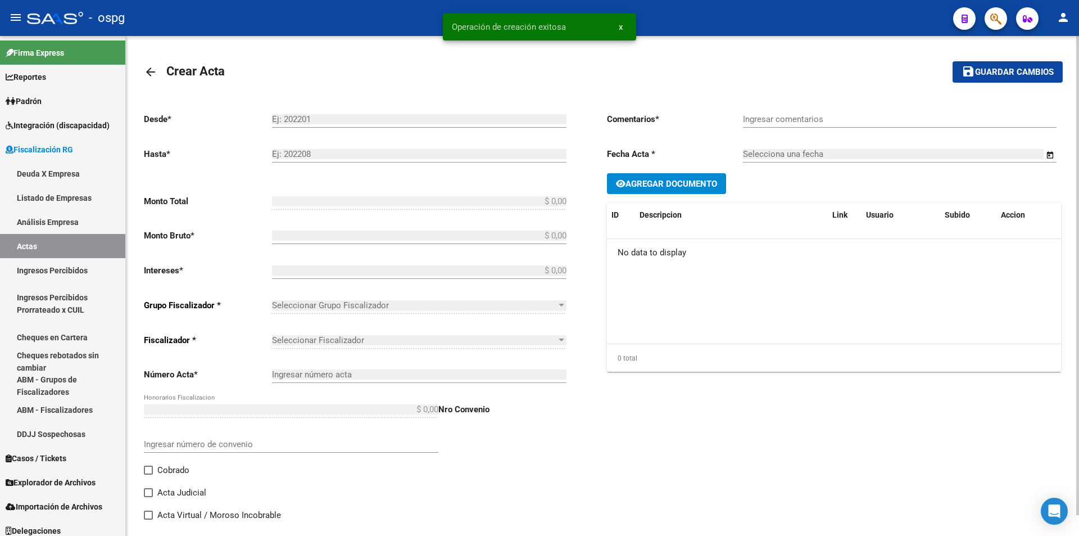
type input "202504"
type input "202506"
type input "$ 240.619,00"
type input "$ 225.580,35"
type input "$ 15.038,65"
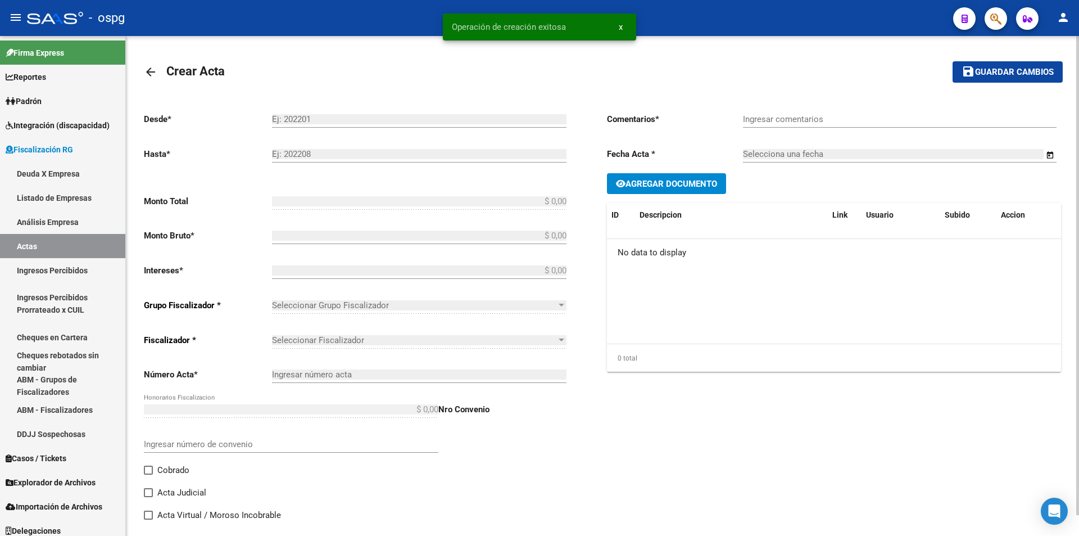
type input "202504-202506"
checkbox input "true"
type input "Recibo 43215"
type input "[DATE]"
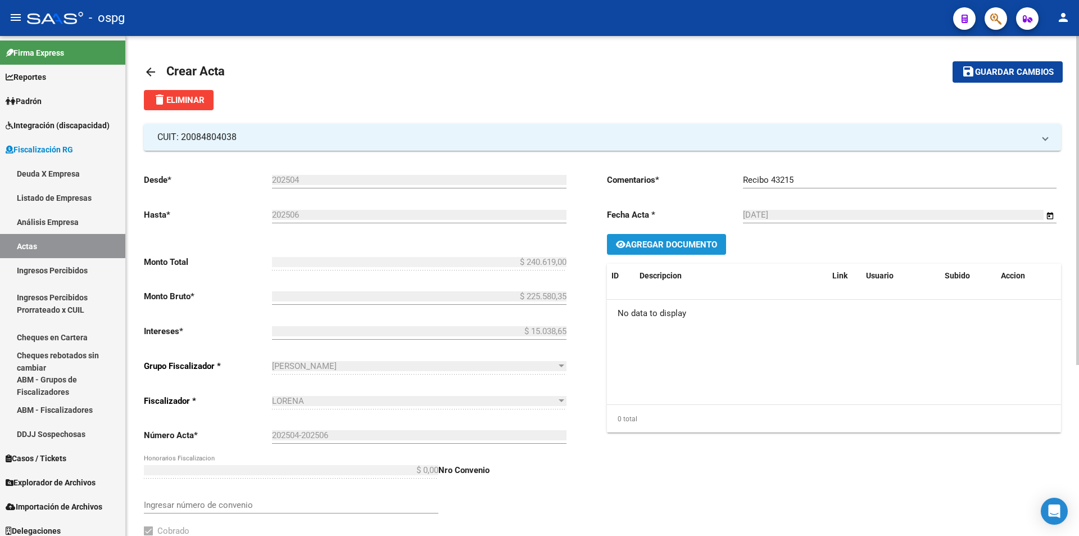
click at [676, 239] on span "Agregar Documento" at bounding box center [671, 244] width 92 height 10
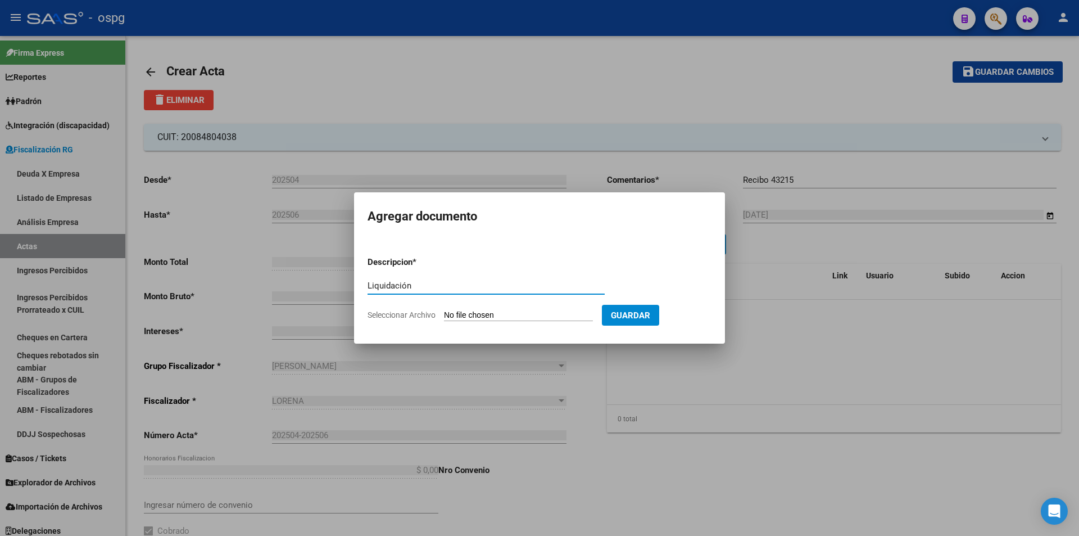
type input "Liquidación"
click at [502, 317] on input "Seleccionar Archivo" at bounding box center [518, 315] width 149 height 11
type input "C:\fakepath\[PERSON_NAME] M.A.pdf"
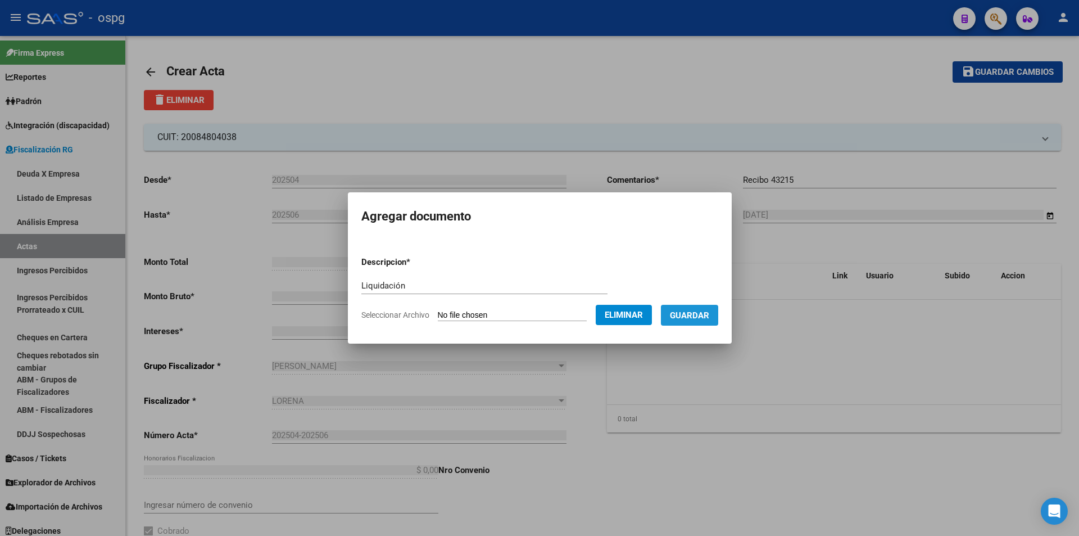
click at [703, 316] on span "Guardar" at bounding box center [689, 315] width 39 height 10
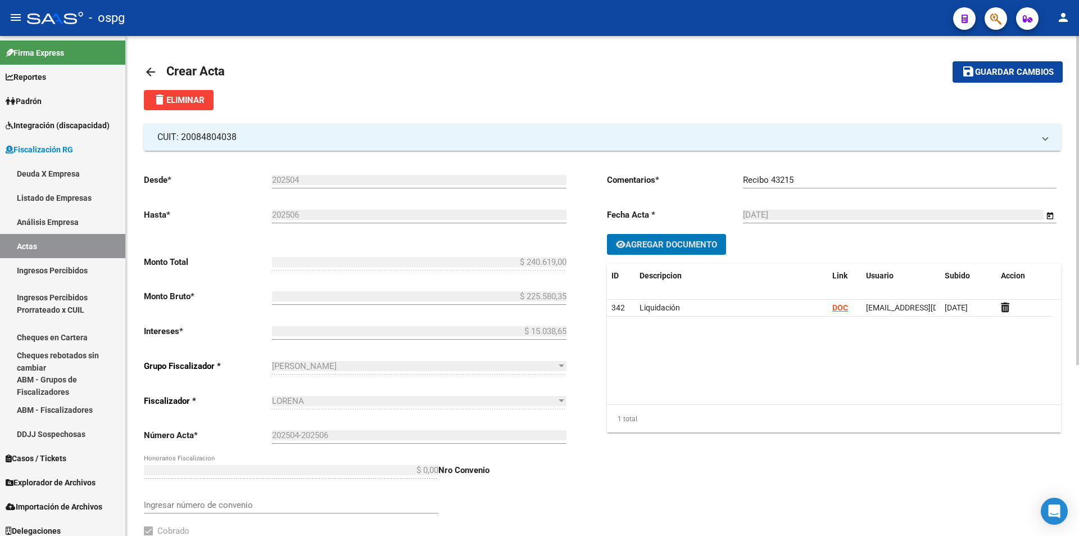
click at [991, 72] on span "Guardar cambios" at bounding box center [1014, 72] width 79 height 10
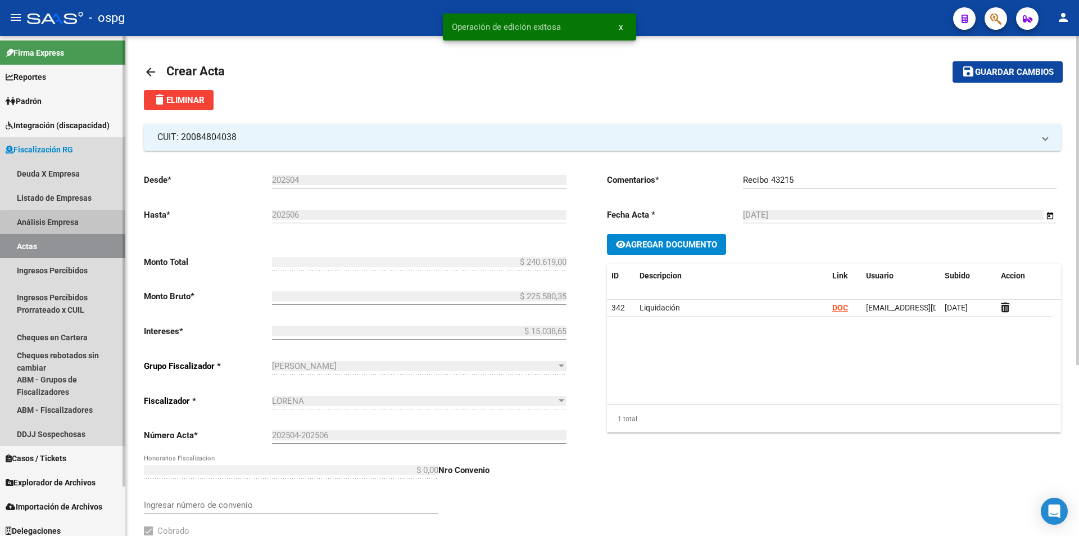
click at [76, 224] on link "Análisis Empresa" at bounding box center [62, 222] width 125 height 24
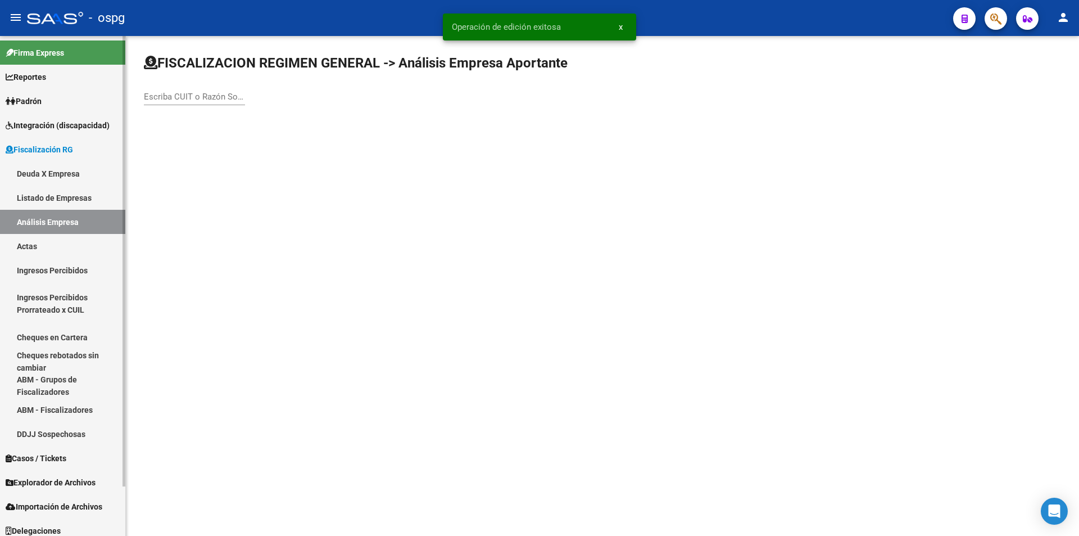
click at [67, 244] on link "Actas" at bounding box center [62, 246] width 125 height 24
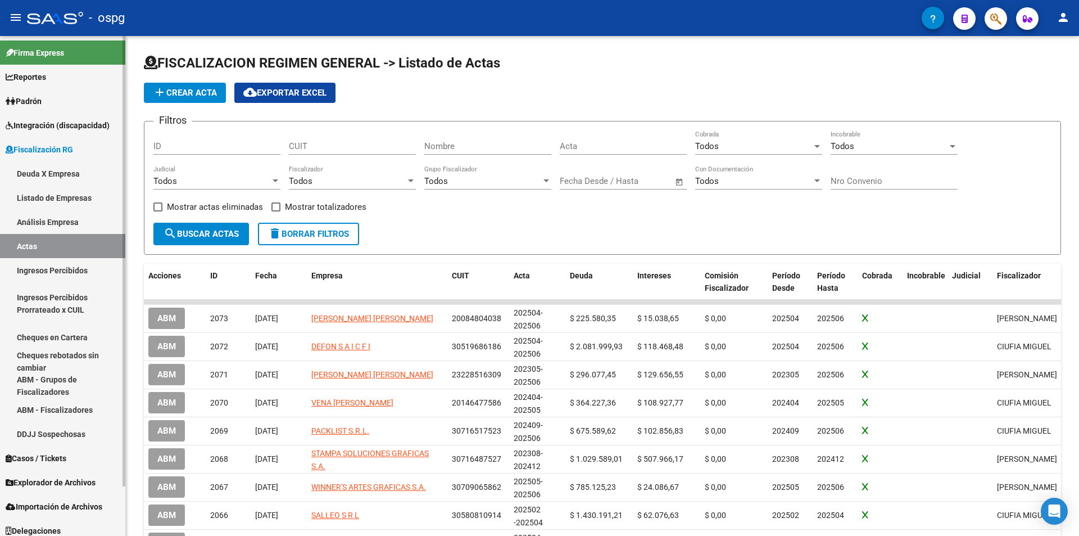
click at [46, 220] on link "Análisis Empresa" at bounding box center [62, 222] width 125 height 24
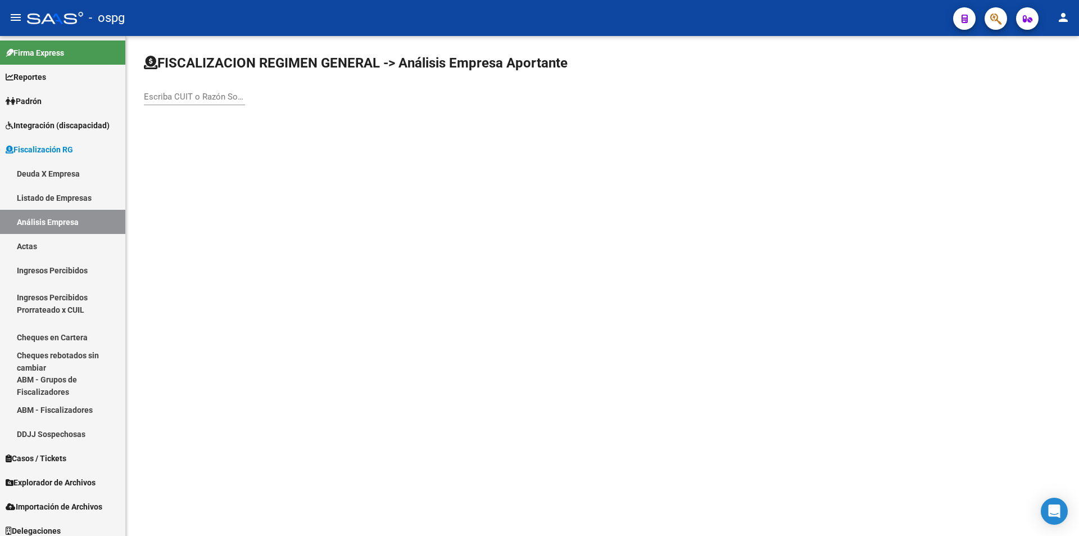
click at [176, 96] on input "Escriba CUIT o Razón Social para buscar" at bounding box center [194, 97] width 101 height 10
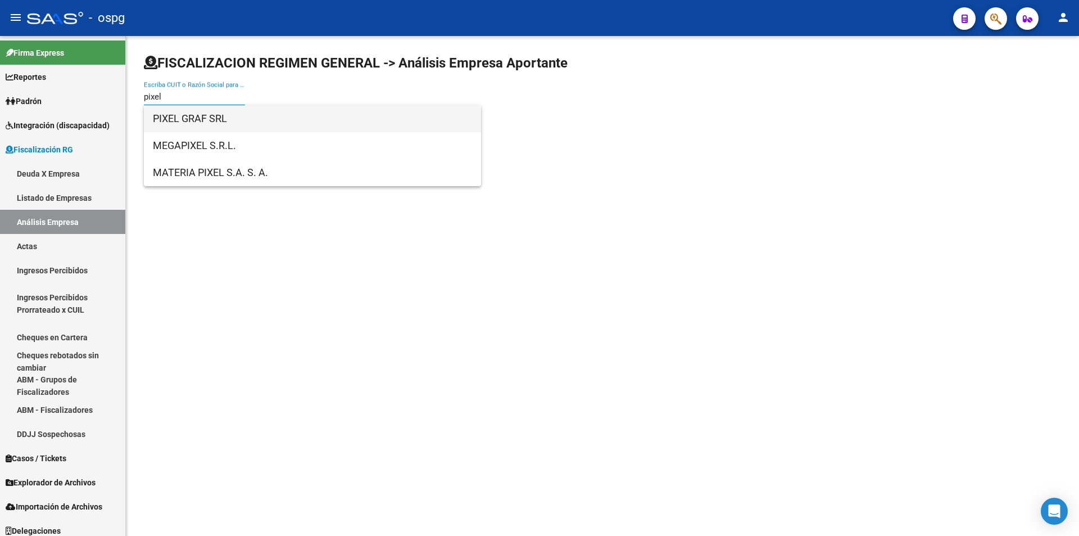
type input "pixel"
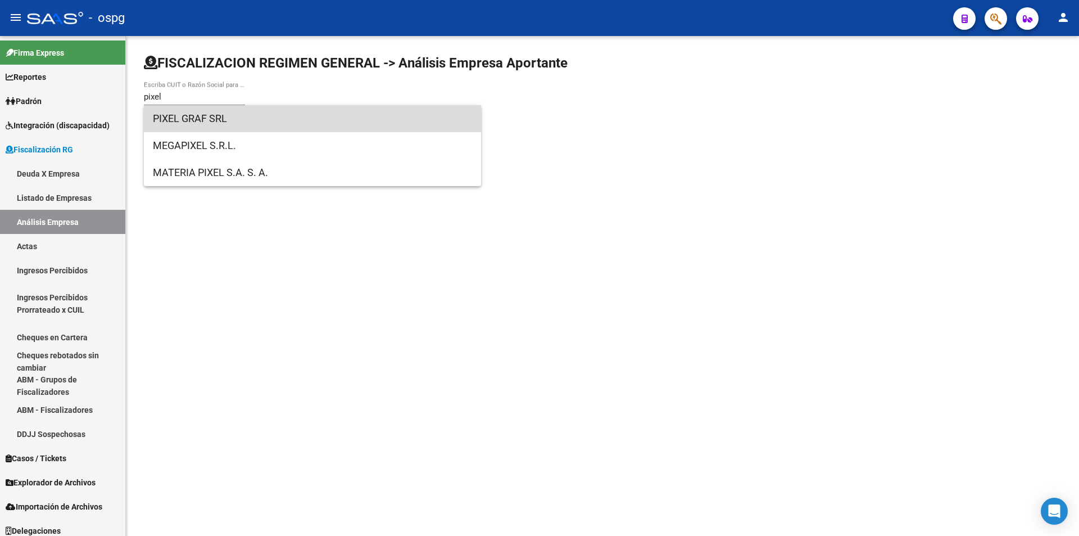
click at [182, 117] on span "PIXEL GRAF SRL" at bounding box center [312, 118] width 319 height 27
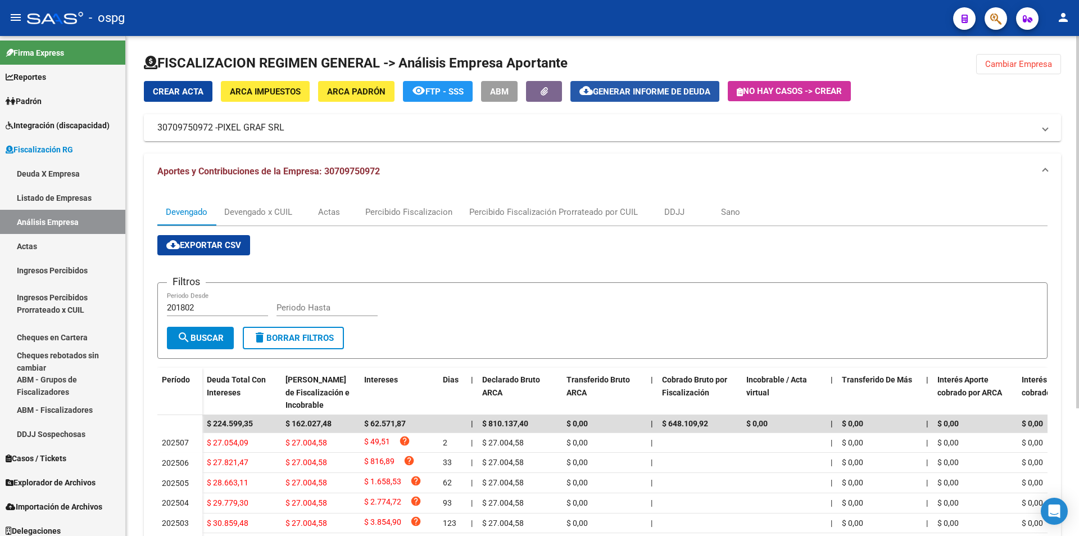
click at [660, 98] on button "cloud_download Generar informe de deuda" at bounding box center [644, 91] width 149 height 21
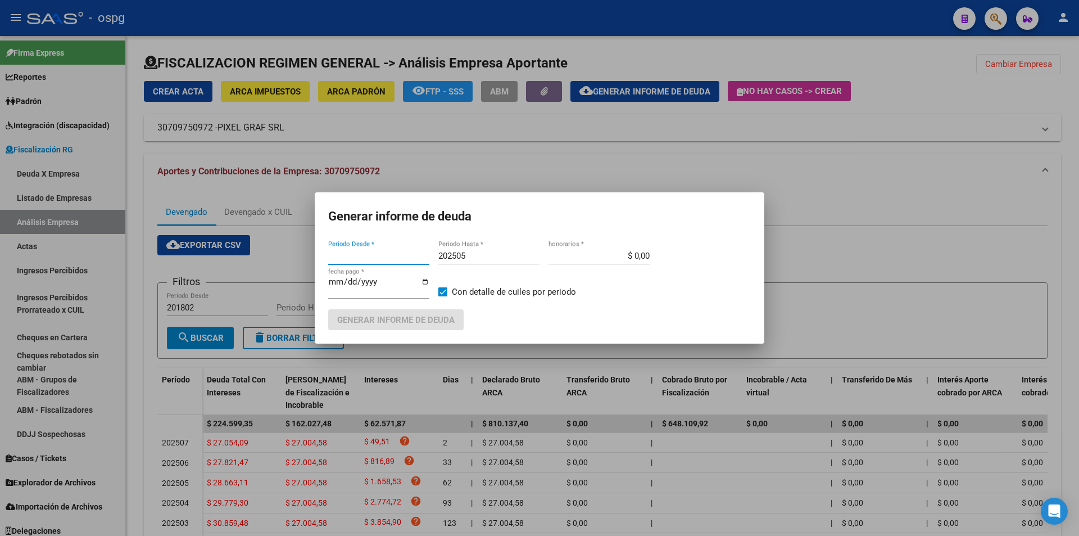
type input "202503"
click at [473, 254] on input "202505" at bounding box center [488, 256] width 101 height 10
type input "202506"
click at [430, 315] on span "Generar informe de deuda" at bounding box center [395, 320] width 117 height 10
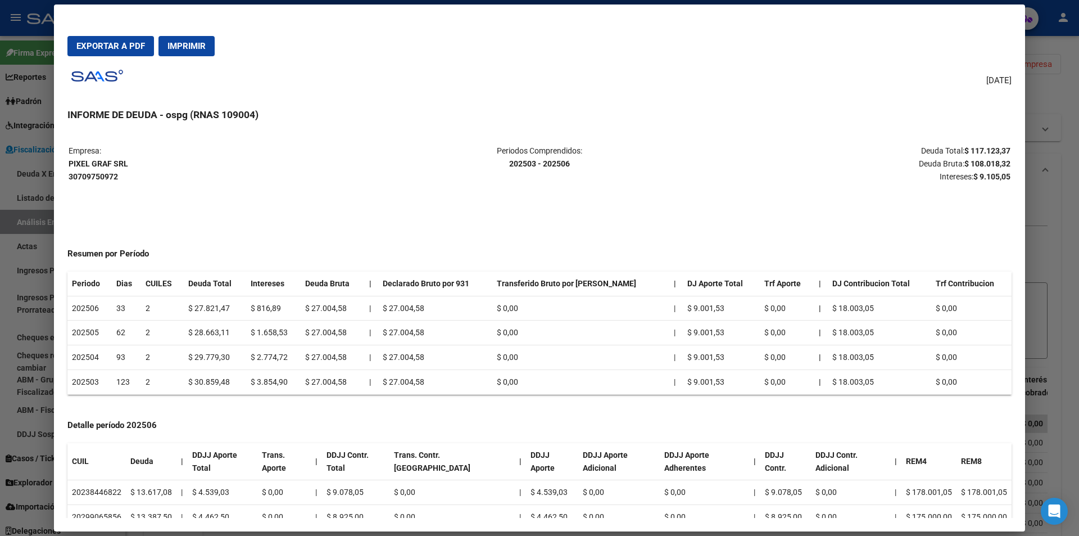
click at [1075, 288] on div at bounding box center [539, 268] width 1079 height 536
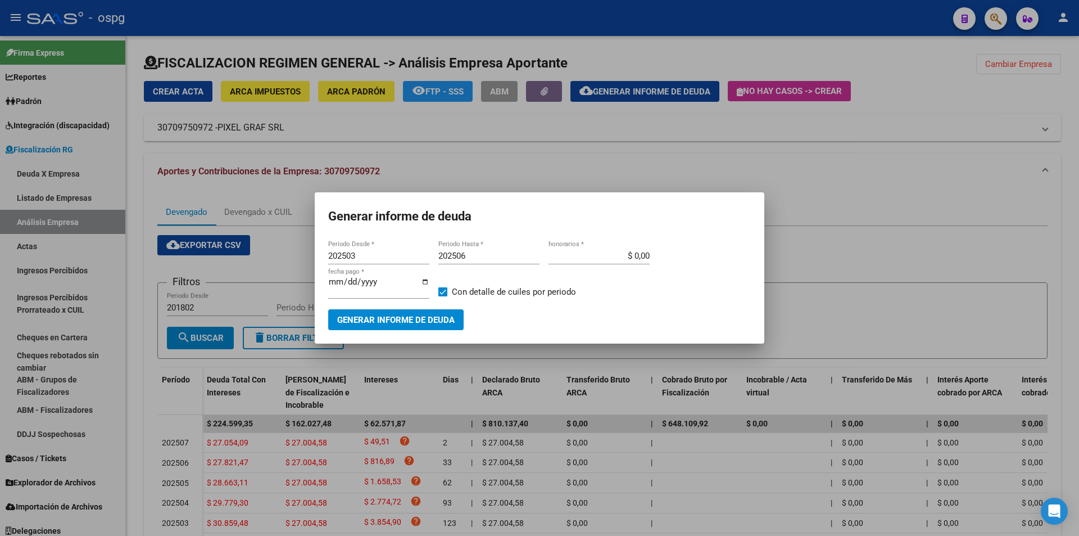
click at [1075, 288] on div at bounding box center [539, 268] width 1079 height 536
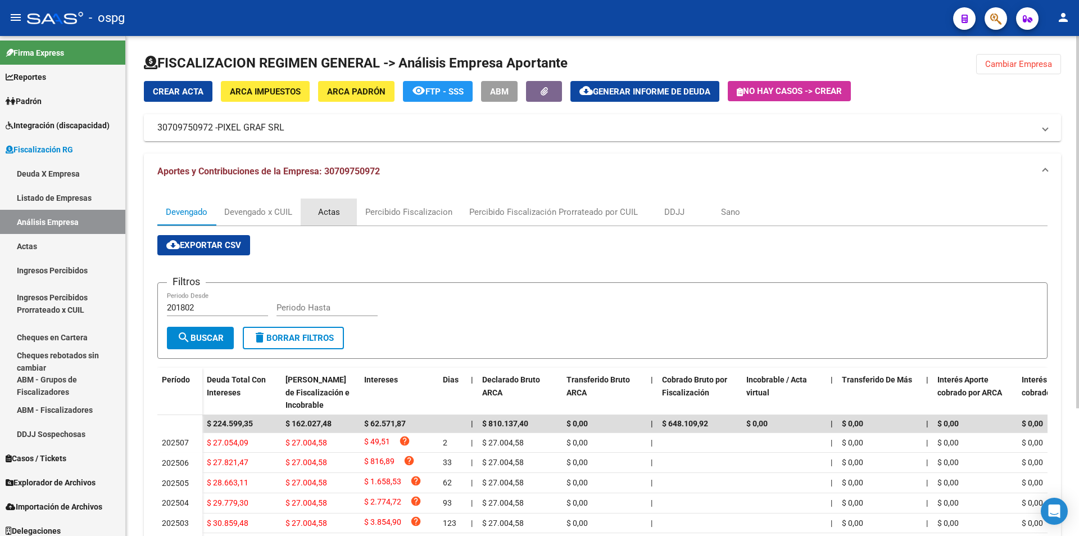
click at [333, 208] on div "Actas" at bounding box center [329, 212] width 22 height 12
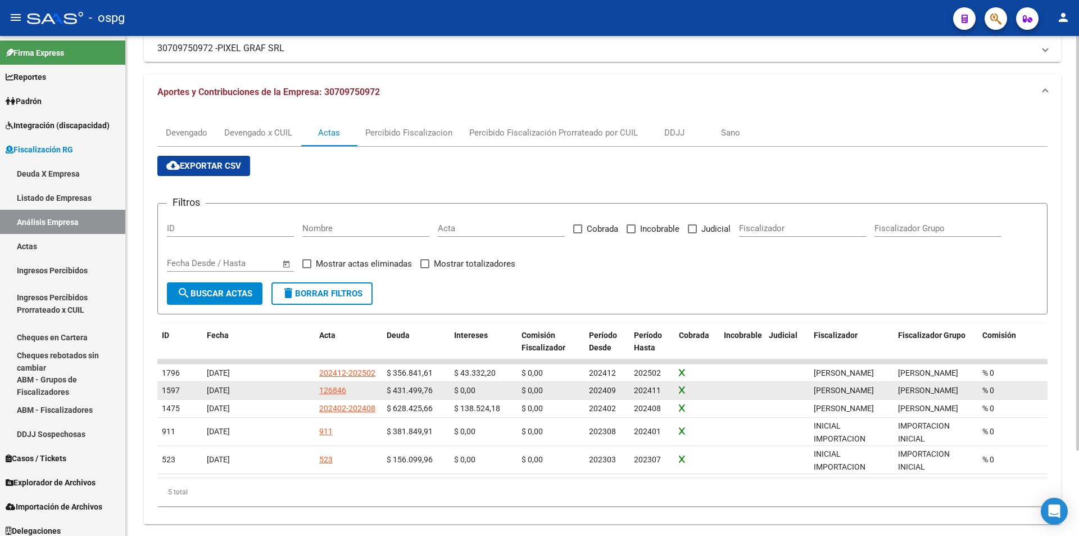
scroll to position [103, 0]
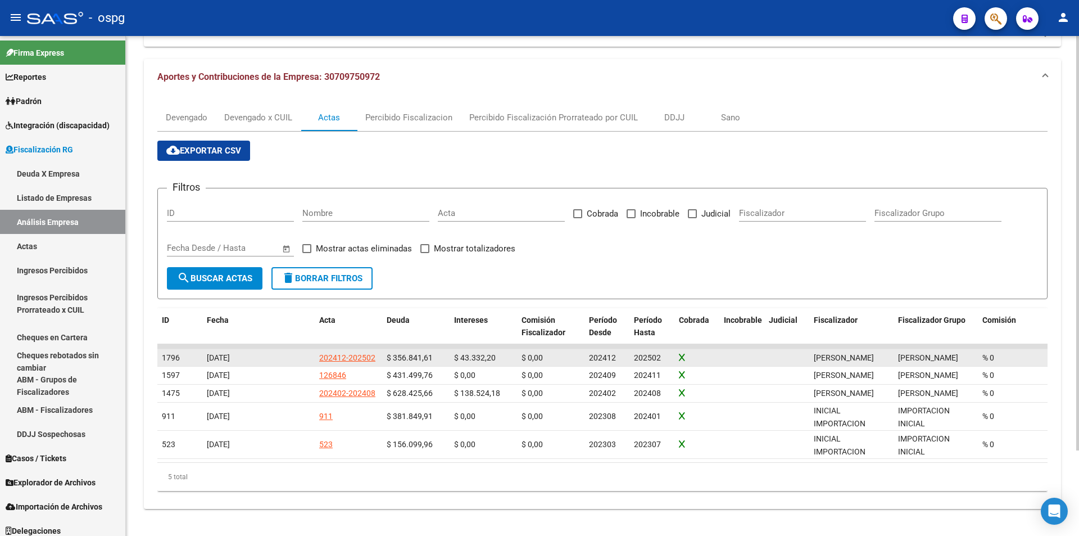
click at [336, 351] on div "202412-202502" at bounding box center [347, 357] width 56 height 13
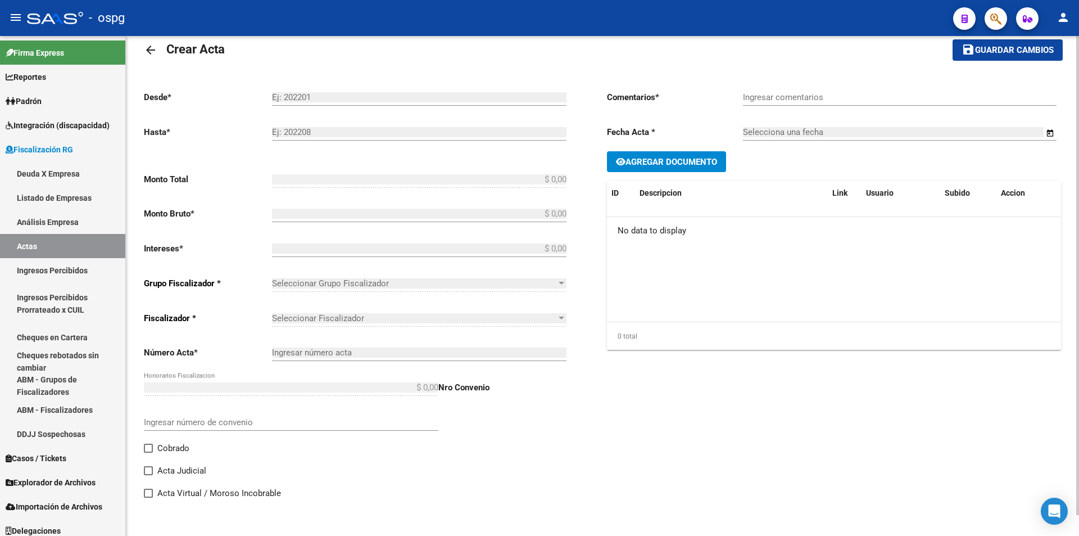
type input "202412"
type input "202502"
type input "$ 400.173,81"
type input "$ 356.841,61"
type input "$ 43.332,20"
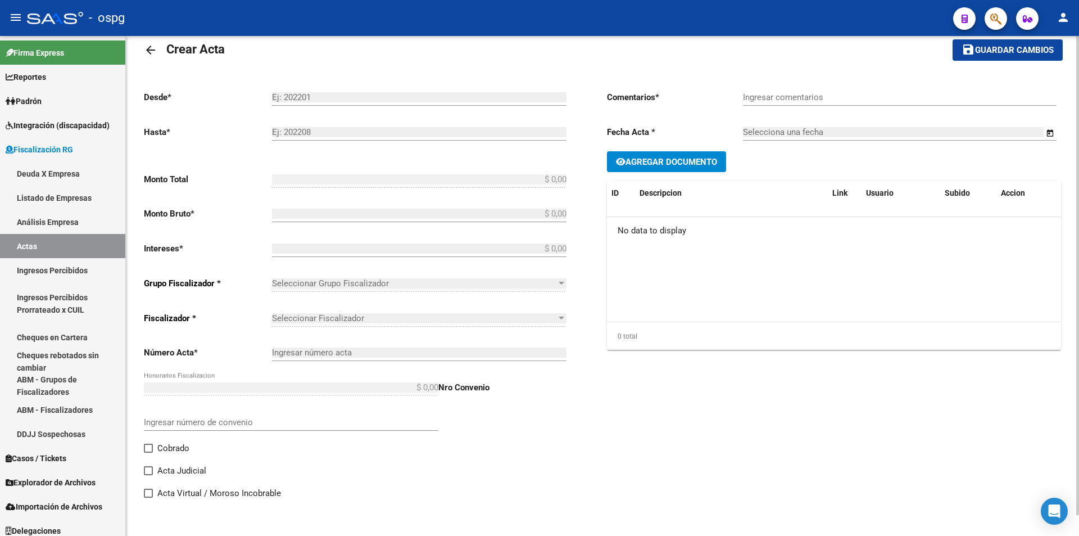
type input "202412-202502"
checkbox input "true"
type input "Recibo 42898"
type input "[DATE]"
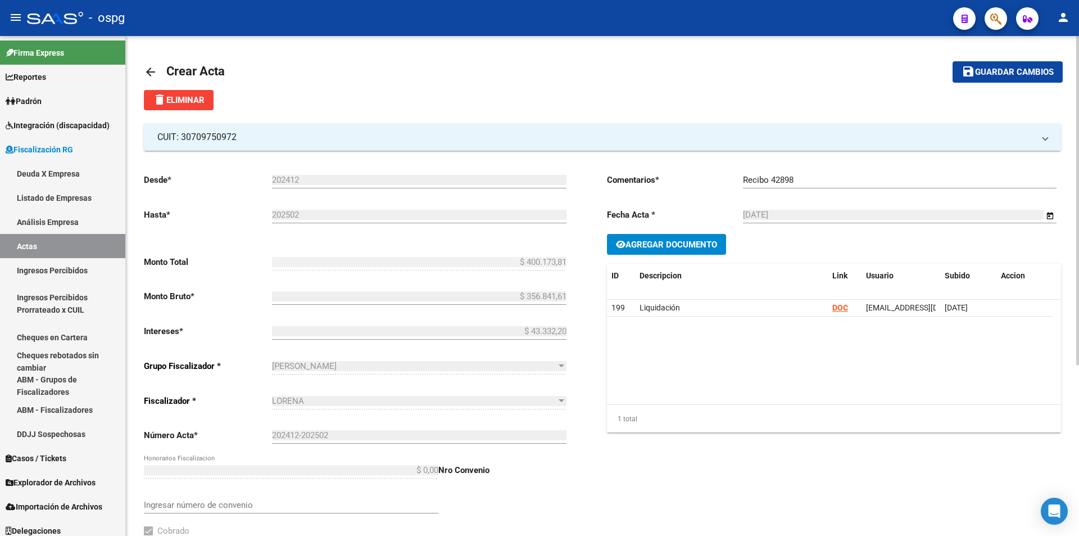
click at [149, 68] on mat-icon "arrow_back" at bounding box center [150, 71] width 13 height 13
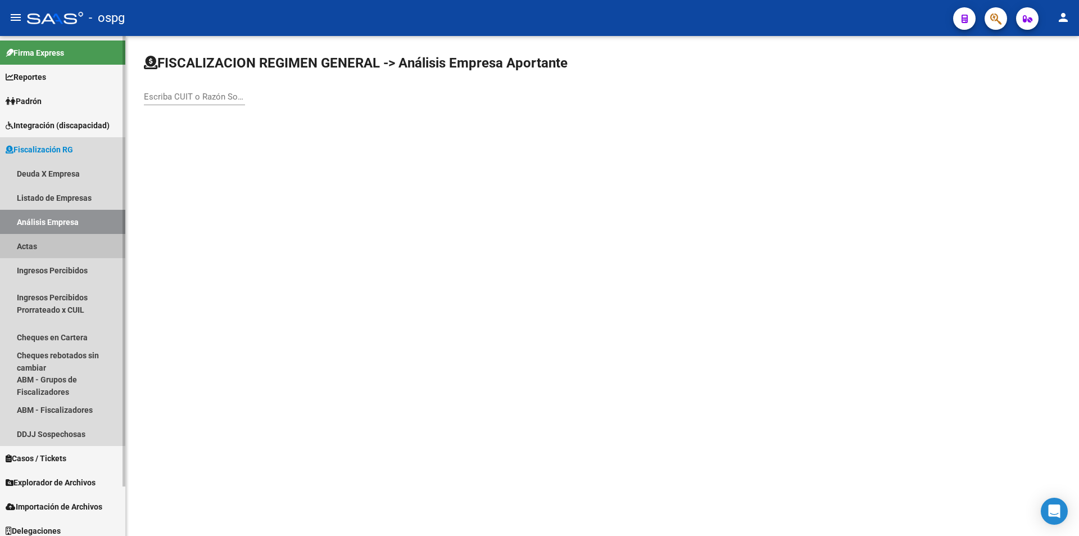
click at [42, 244] on link "Actas" at bounding box center [62, 246] width 125 height 24
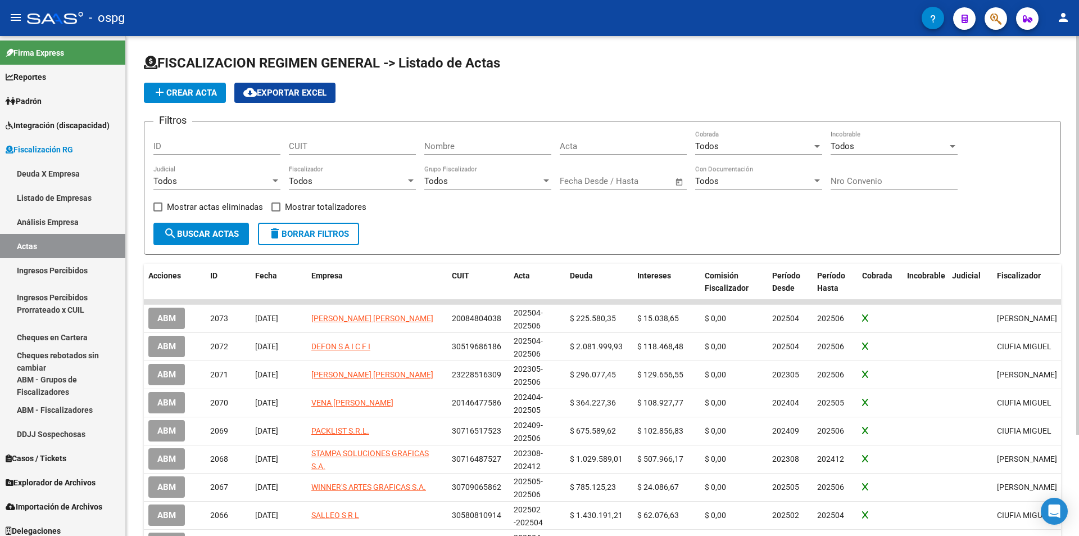
click at [194, 94] on span "add Crear Acta" at bounding box center [185, 93] width 64 height 10
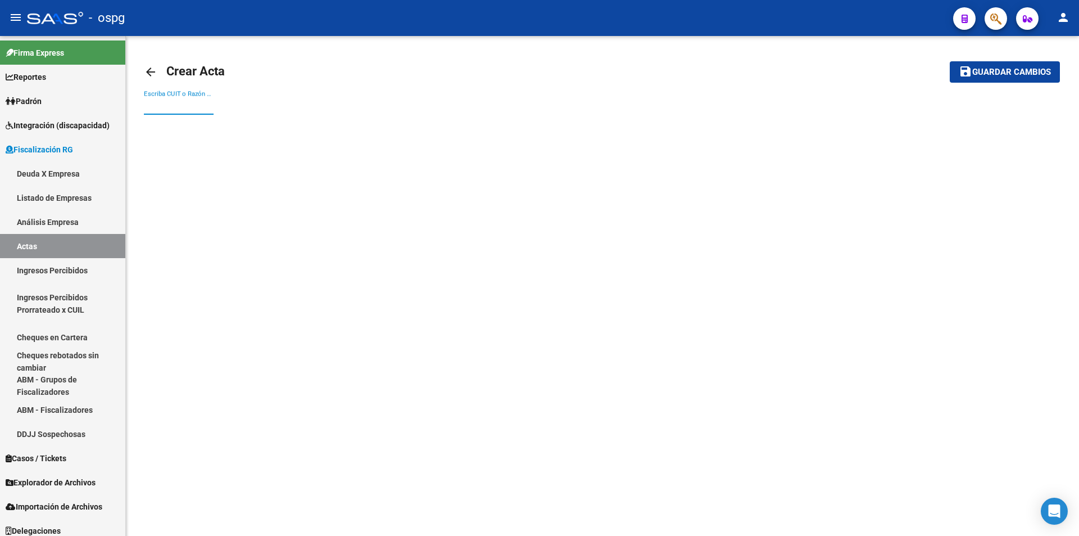
click at [199, 104] on input "Escriba CUIT o Razón Social para buscar" at bounding box center [179, 106] width 70 height 10
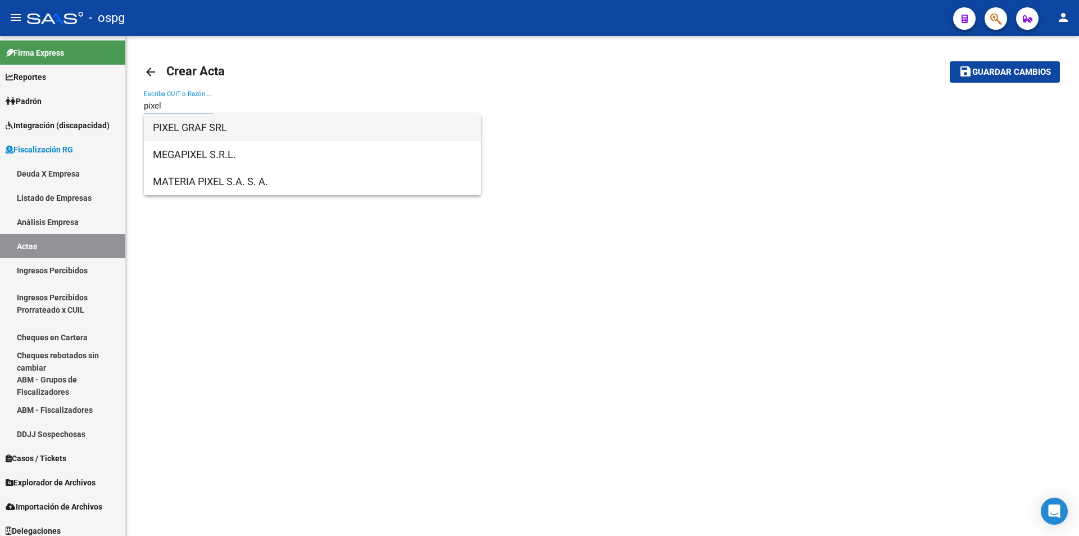
type input "pixel"
click at [197, 128] on span "PIXEL GRAF SRL" at bounding box center [312, 127] width 319 height 27
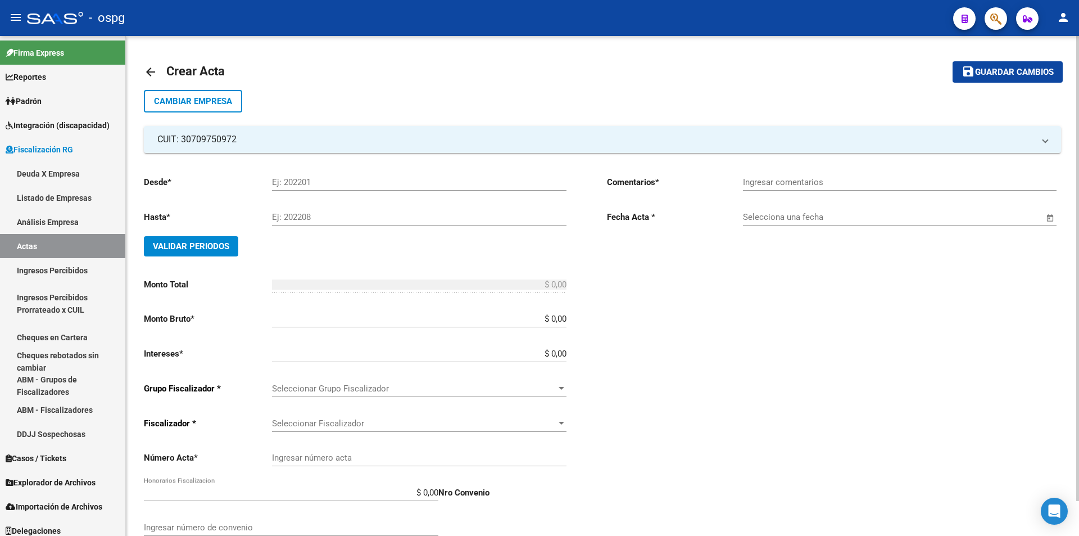
click at [325, 183] on input "Ej: 202201" at bounding box center [419, 182] width 294 height 10
type input "202503"
click at [316, 217] on input "Ej: 202208" at bounding box center [419, 217] width 294 height 10
type input "202506"
click at [216, 242] on span "Validar Periodos" at bounding box center [191, 246] width 76 height 10
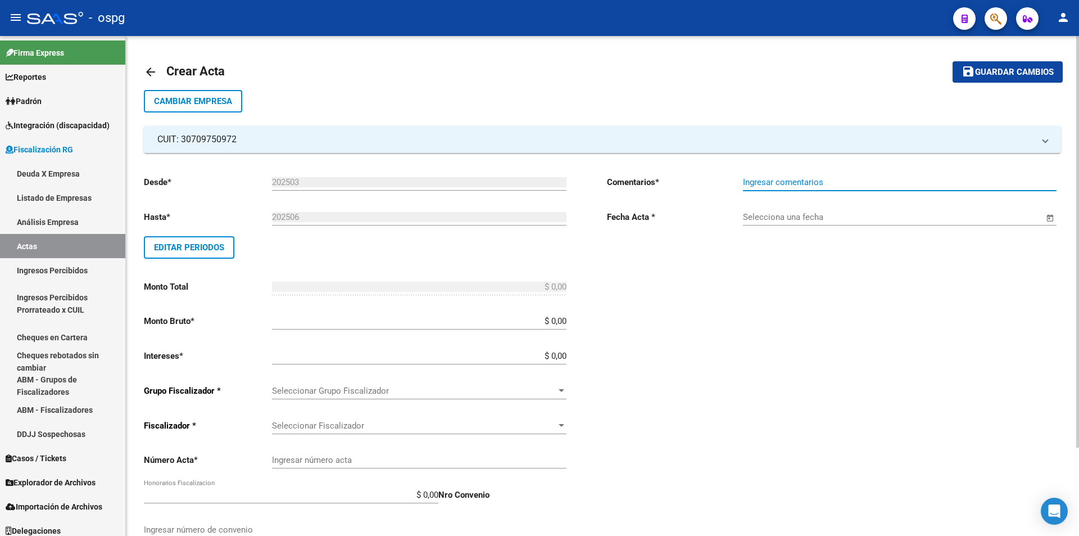
click at [762, 179] on input "Ingresar comentarios" at bounding box center [900, 182] width 314 height 10
type input "Recibo 43214"
click at [1053, 211] on span "Open calendar" at bounding box center [1050, 217] width 27 height 27
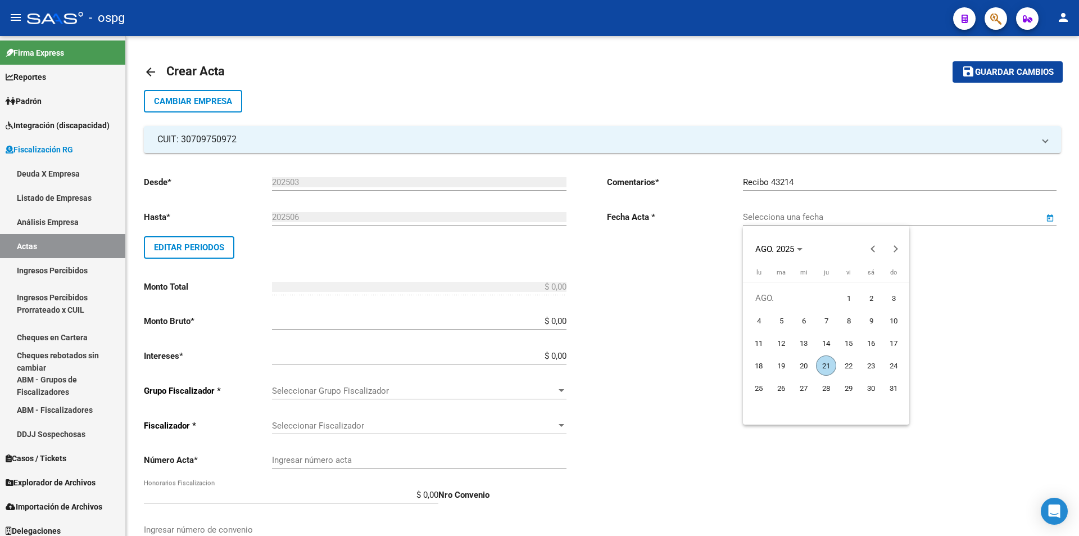
click at [824, 365] on span "21" at bounding box center [826, 365] width 20 height 20
type input "[DATE]"
click at [564, 319] on input "$ 0,00" at bounding box center [419, 321] width 294 height 10
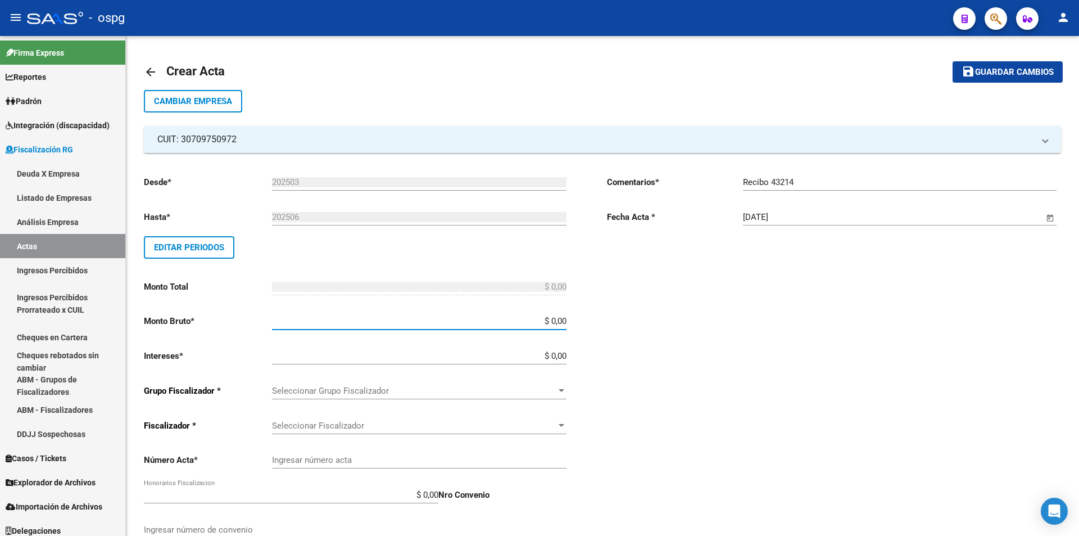
click at [566, 319] on input "$ 0,00" at bounding box center [419, 321] width 294 height 10
click at [564, 319] on input "$ 0,00" at bounding box center [419, 321] width 294 height 10
type input "$ 587.669,54"
click at [565, 355] on input "$ 0,00" at bounding box center [419, 356] width 294 height 10
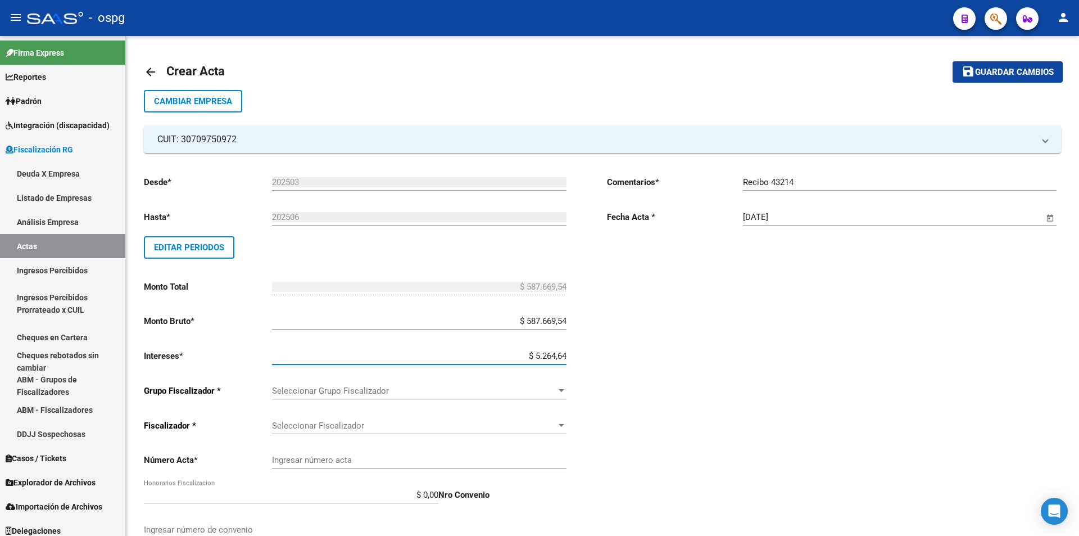
type input "$ 52.646,45"
type input "$ 640.315,99"
click at [643, 333] on div "Comentarios * Recibo 43214 Ingresar comentarios Fecha Acta * [DATE] Selecciona …" at bounding box center [834, 391] width 454 height 450
click at [561, 389] on div at bounding box center [562, 390] width 6 height 3
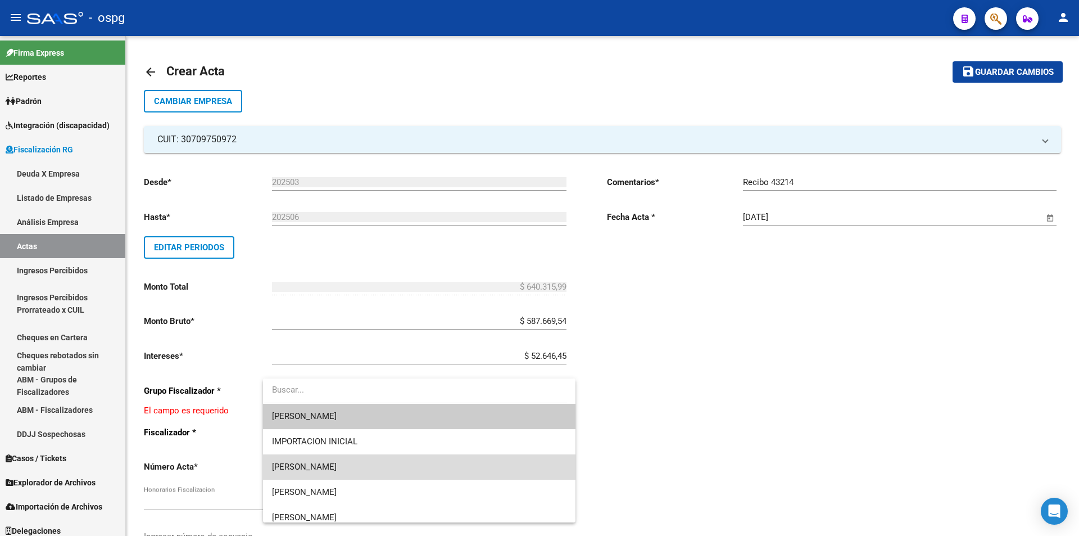
click at [468, 468] on span "[PERSON_NAME]" at bounding box center [419, 466] width 294 height 25
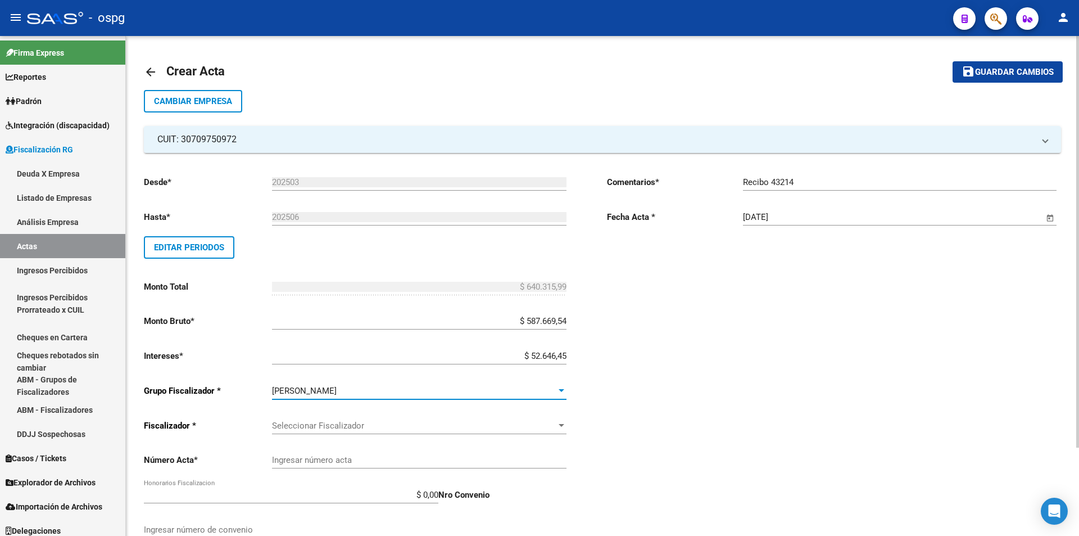
click at [558, 425] on div at bounding box center [561, 425] width 10 height 9
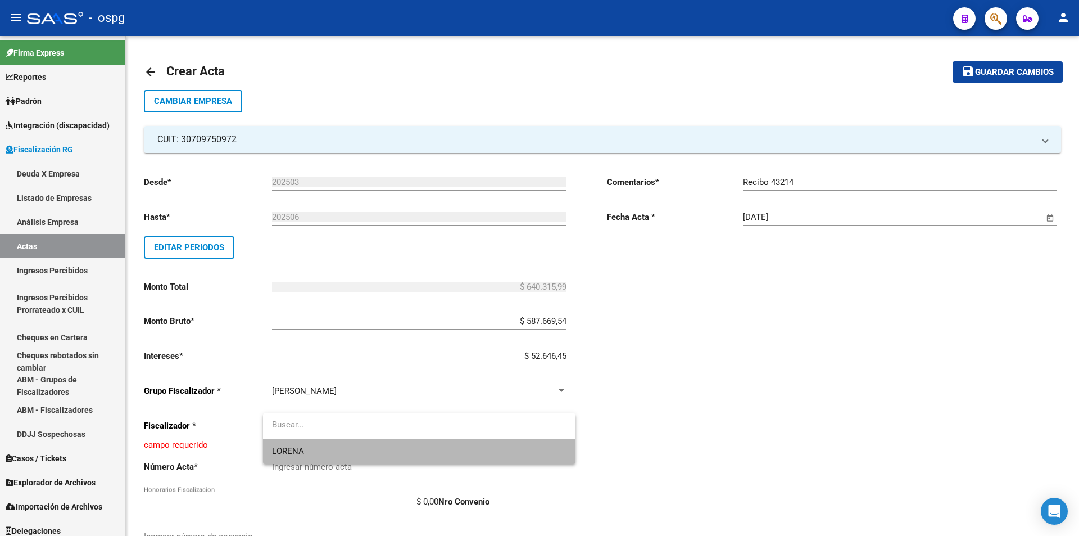
click at [529, 448] on span "LORENA" at bounding box center [419, 450] width 294 height 25
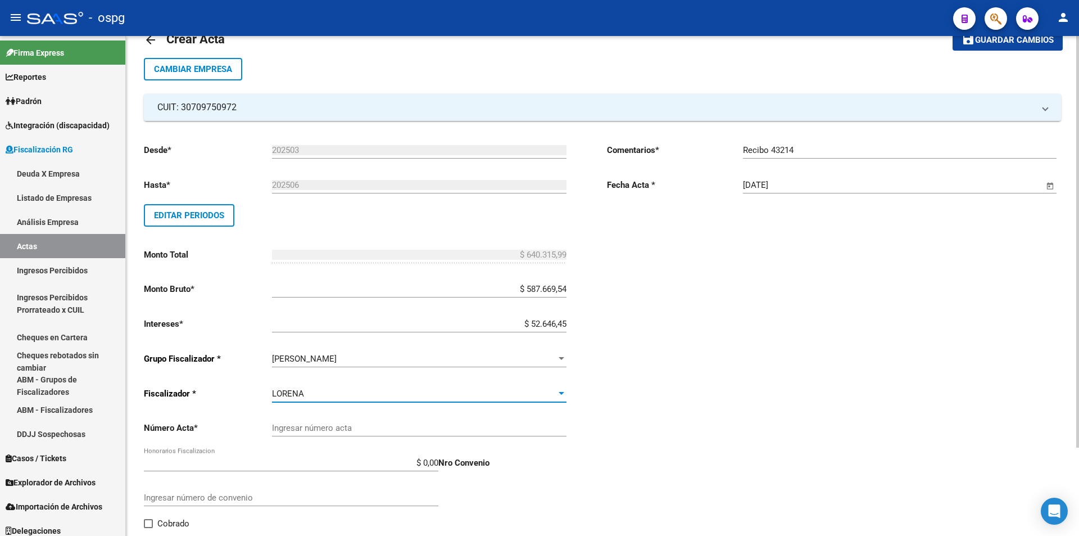
scroll to position [56, 0]
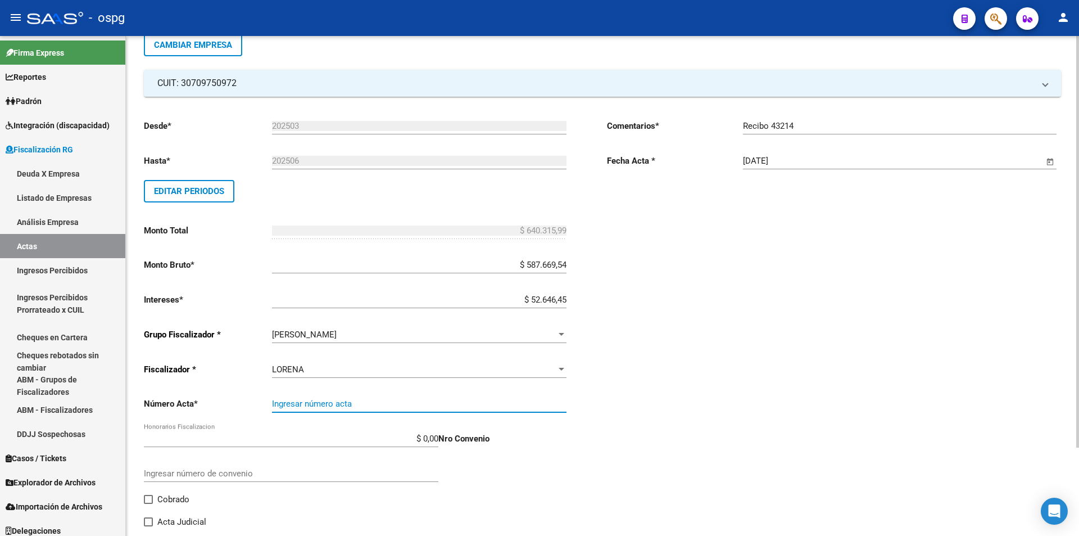
click at [409, 402] on input "Ingresar número acta" at bounding box center [419, 403] width 294 height 10
type input "2025-127279"
click at [537, 437] on p "Nro Convenio" at bounding box center [502, 438] width 128 height 12
click at [149, 496] on span at bounding box center [148, 499] width 9 height 9
click at [148, 503] on input "Cobrado" at bounding box center [148, 503] width 1 height 1
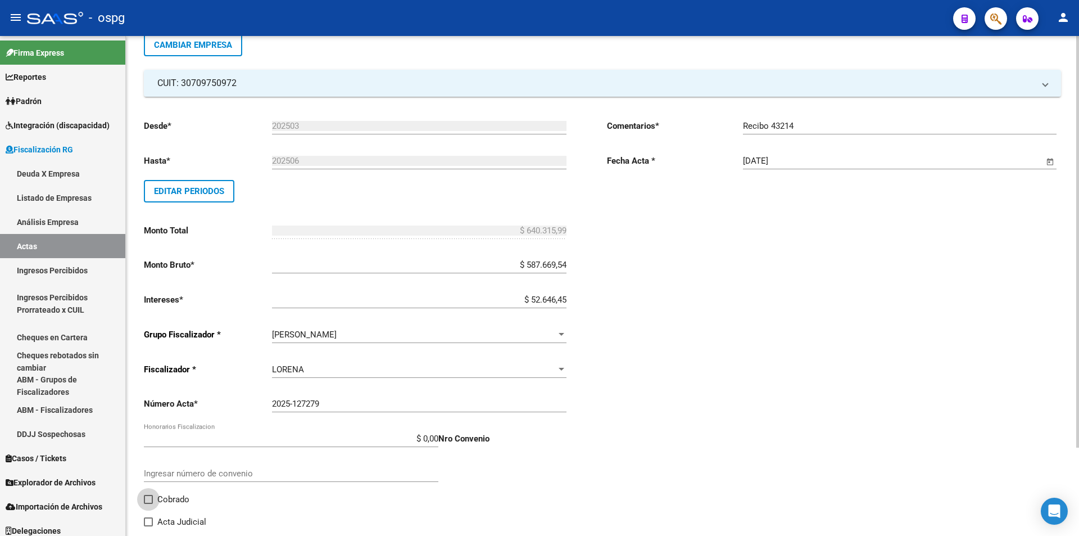
checkbox input "true"
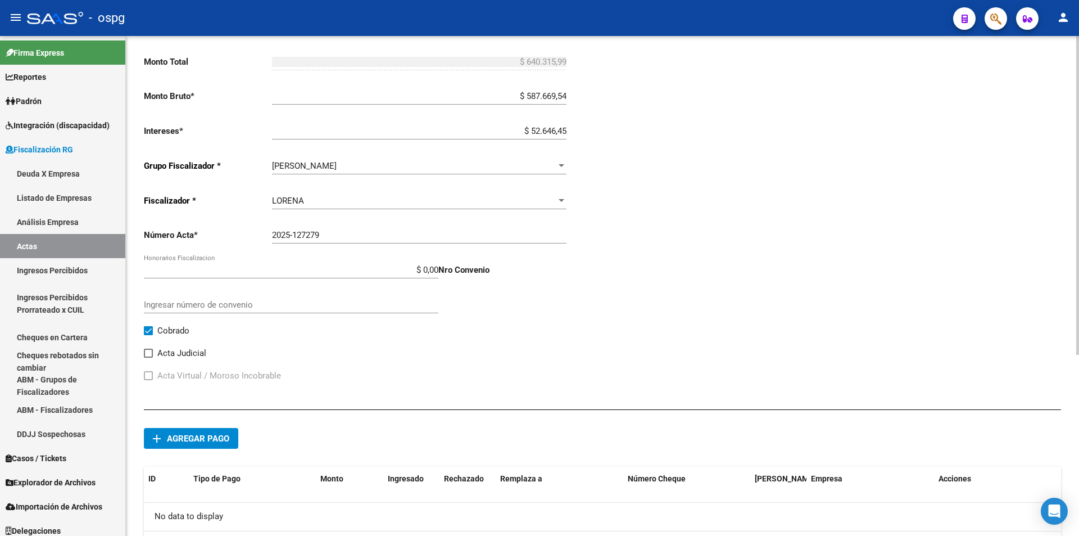
click at [224, 442] on span "Agregar pago" at bounding box center [198, 438] width 62 height 10
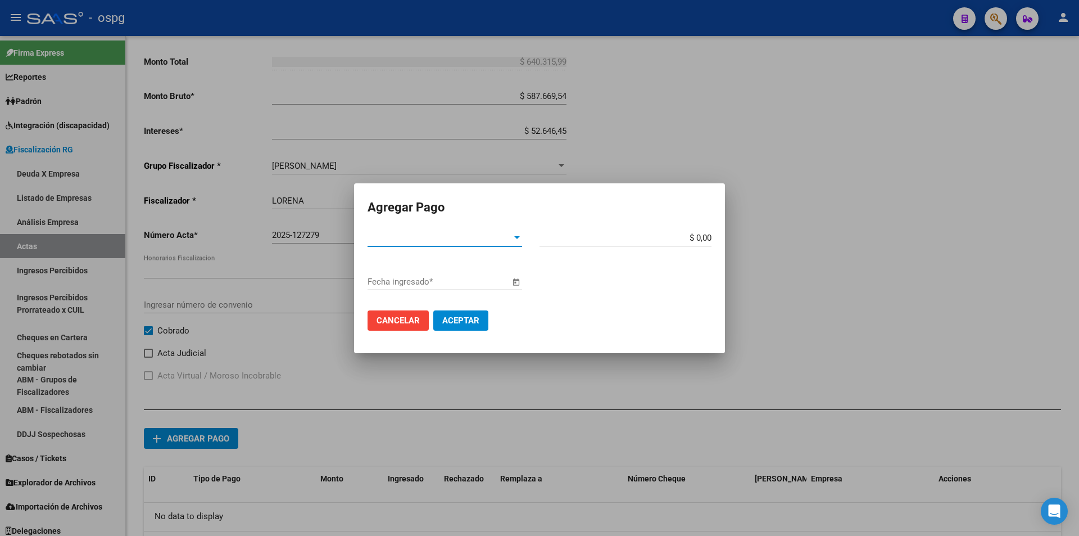
click at [522, 237] on div at bounding box center [517, 237] width 10 height 9
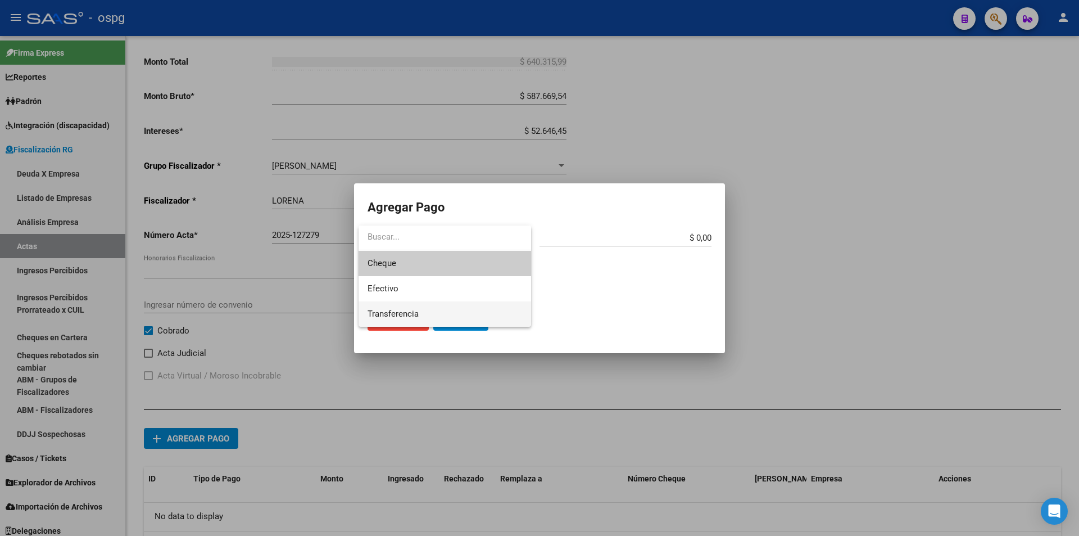
click at [491, 315] on span "Transferencia" at bounding box center [445, 313] width 155 height 25
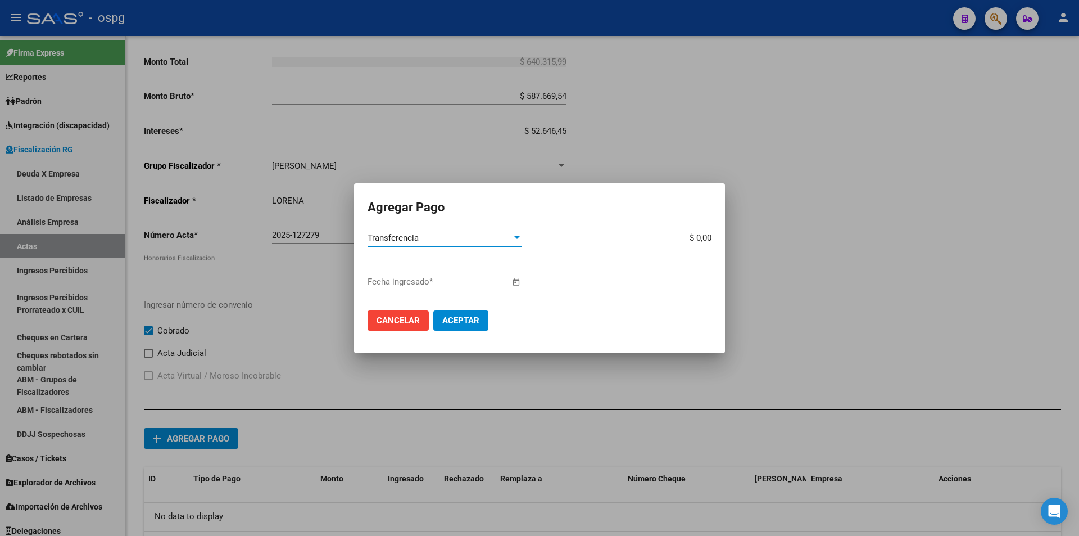
click at [519, 282] on span "Open calendar" at bounding box center [515, 282] width 27 height 27
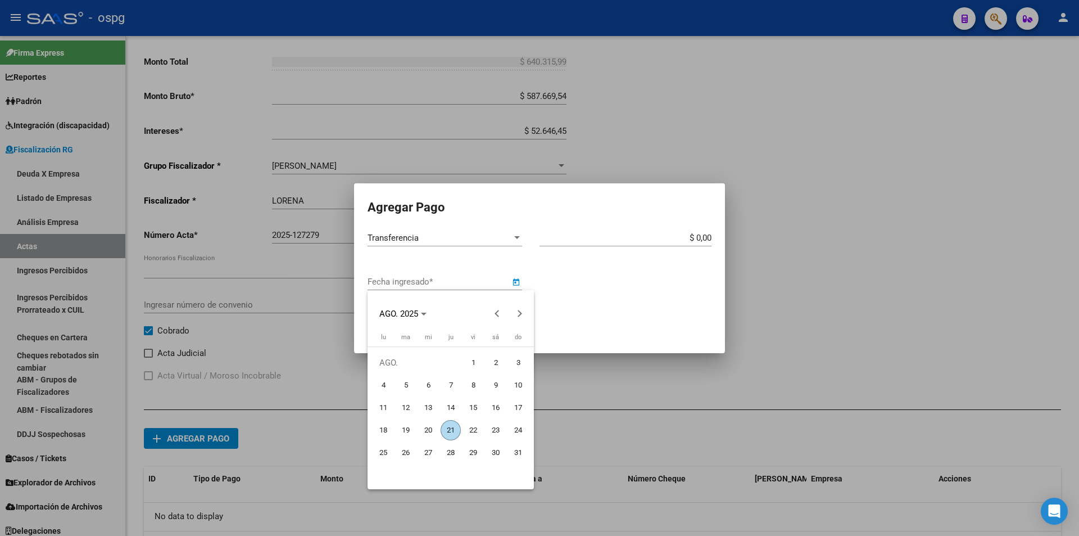
click at [451, 429] on span "21" at bounding box center [451, 430] width 20 height 20
type input "[DATE]"
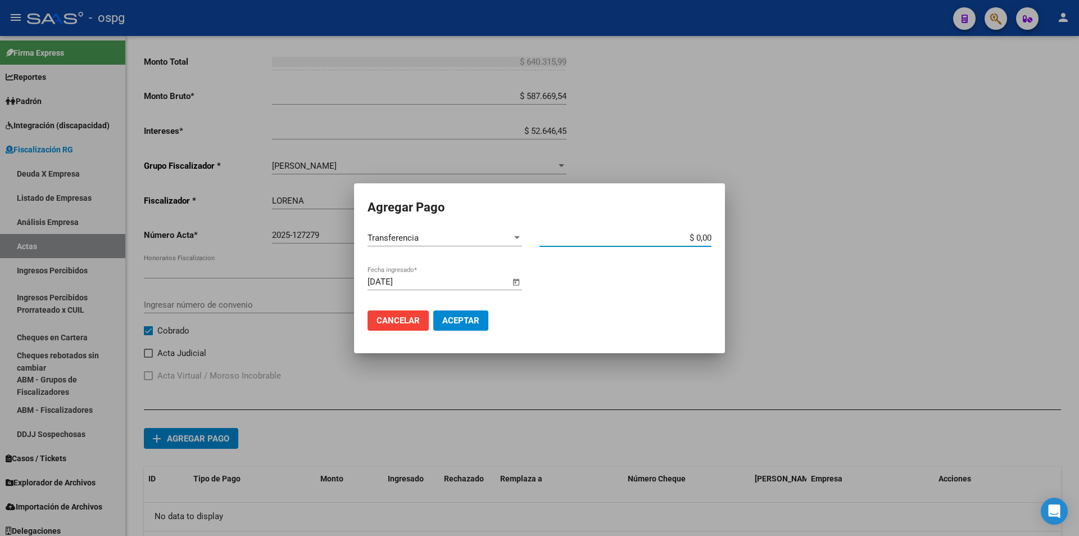
click at [710, 235] on input "$ 0,00" at bounding box center [625, 238] width 172 height 10
type input "$ 640.315,99"
click at [473, 325] on button "Aceptar" at bounding box center [460, 320] width 55 height 20
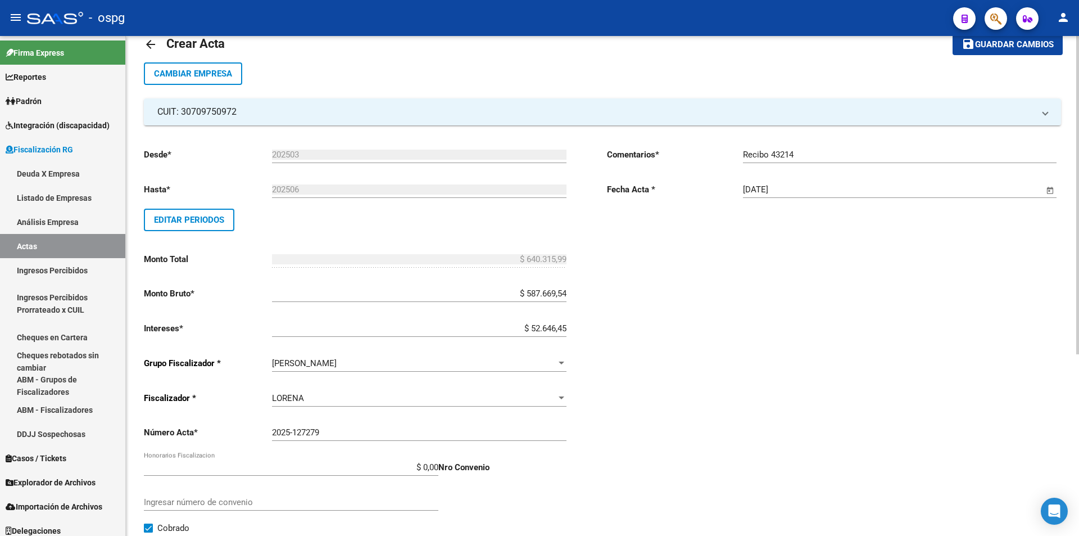
scroll to position [0, 0]
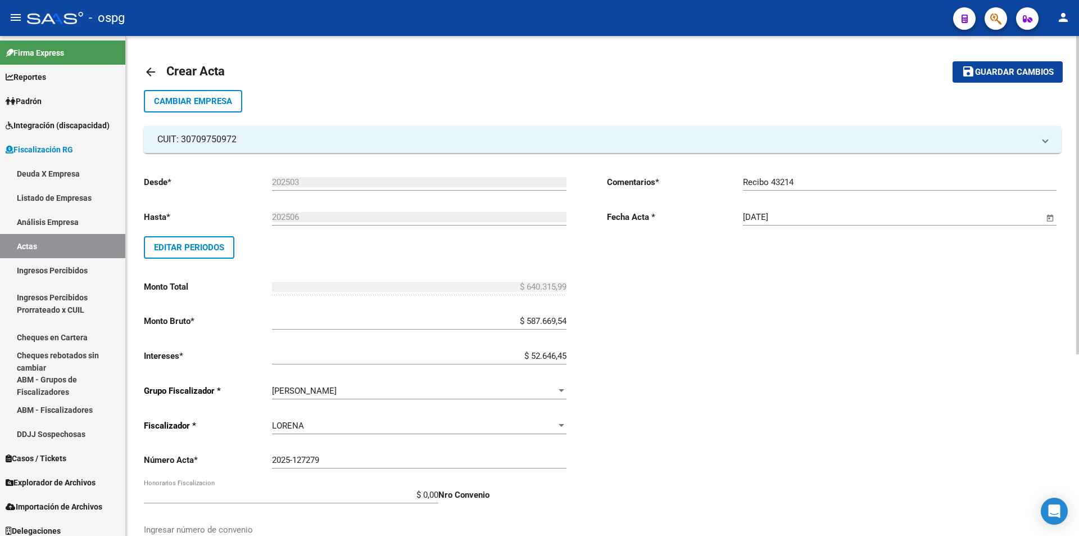
click at [1024, 69] on span "Guardar cambios" at bounding box center [1014, 72] width 79 height 10
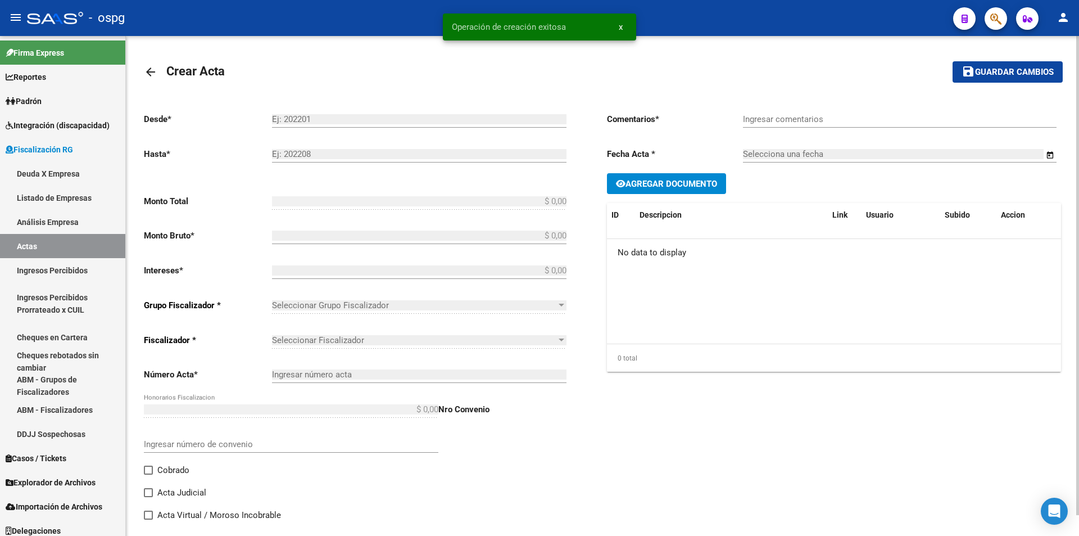
type input "202503"
type input "202506"
type input "$ 640.315,99"
type input "$ 587.669,54"
type input "$ 52.646,45"
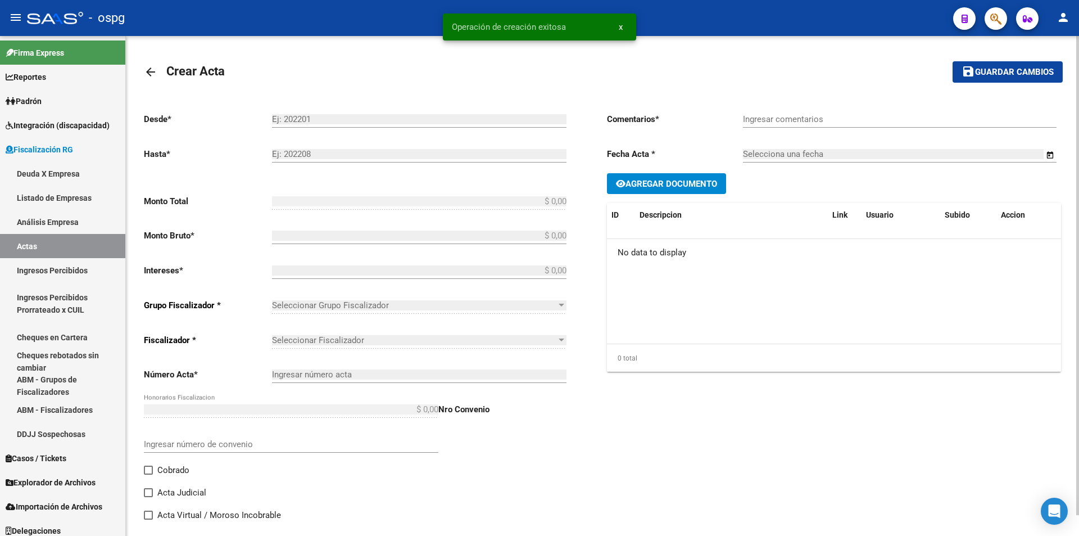
type input "2025-127279"
checkbox input "true"
type input "Recibo 43214"
type input "[DATE]"
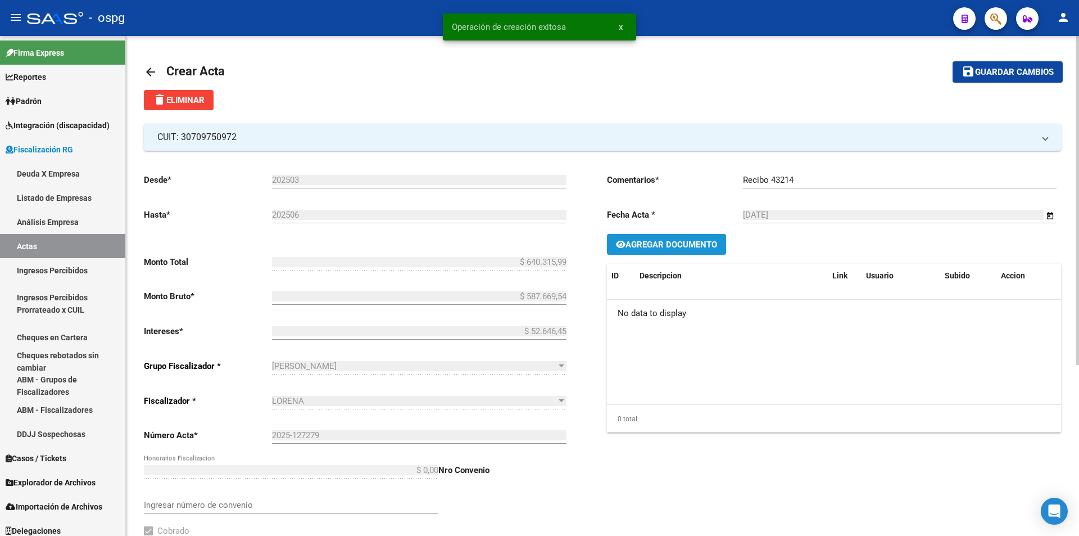
click at [656, 242] on span "Agregar Documento" at bounding box center [671, 244] width 92 height 10
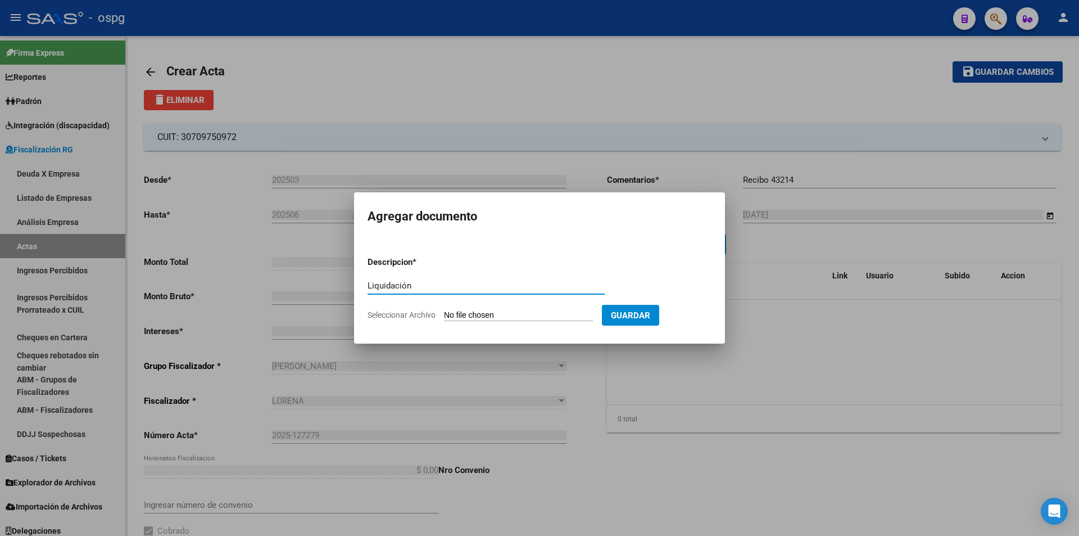
type input "Liquidación"
click at [501, 314] on input "Seleccionar Archivo" at bounding box center [518, 315] width 149 height 11
type input "C:\fakepath\Liq 08-08.pdf"
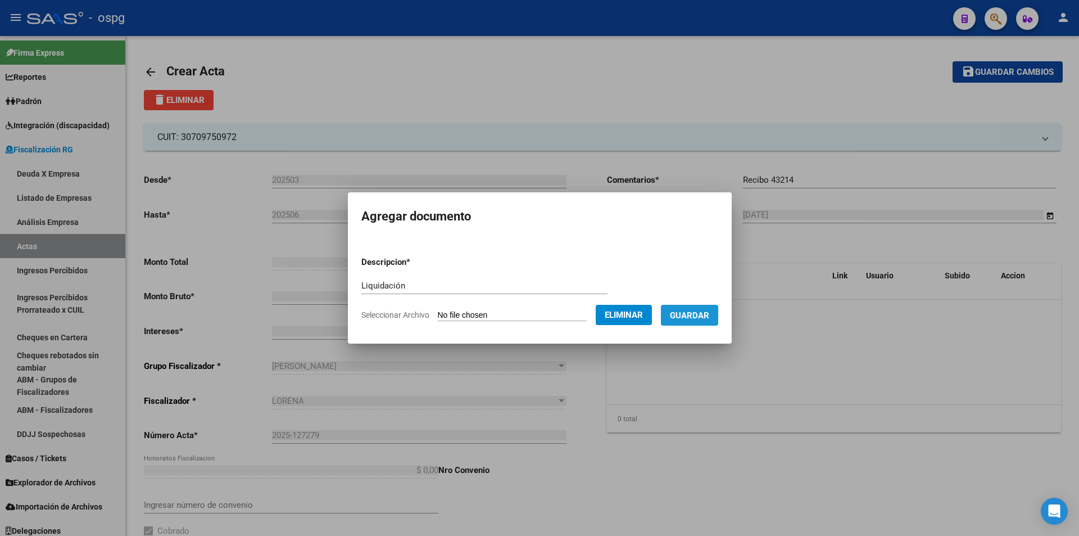
click at [709, 316] on span "Guardar" at bounding box center [689, 315] width 39 height 10
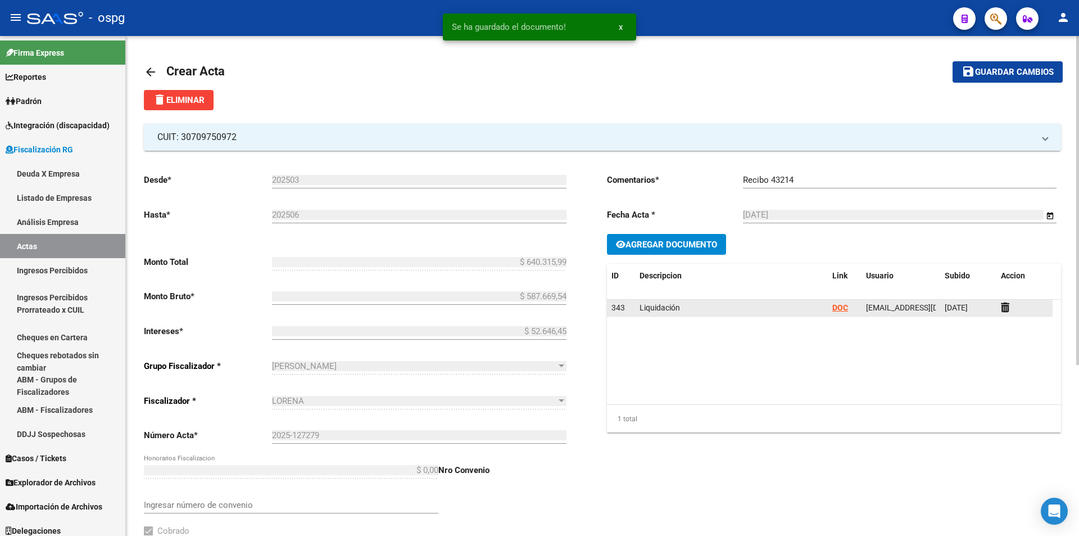
click at [841, 303] on strong "DOC" at bounding box center [840, 307] width 16 height 9
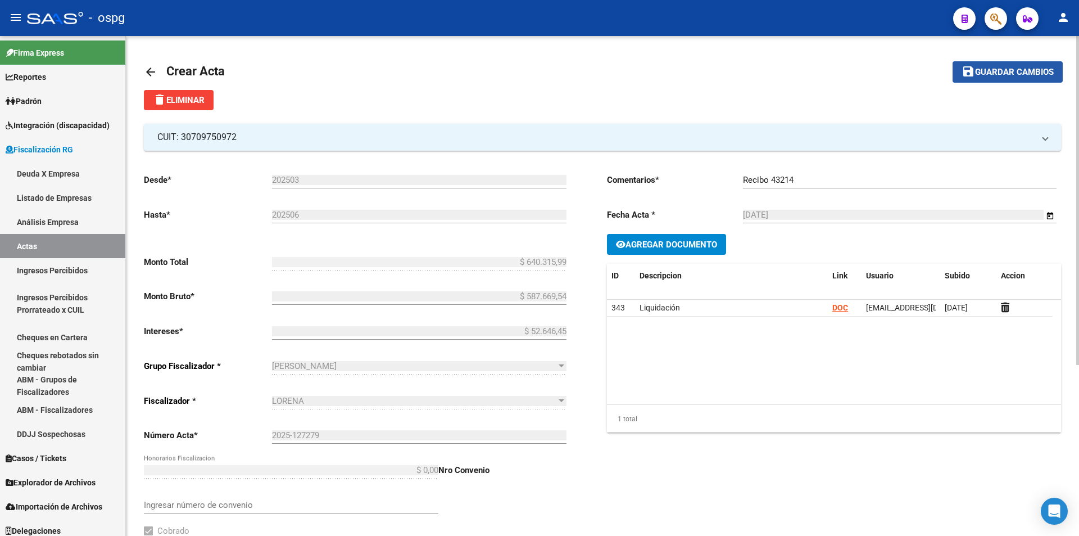
click at [1037, 82] on button "save Guardar cambios" at bounding box center [1007, 71] width 110 height 21
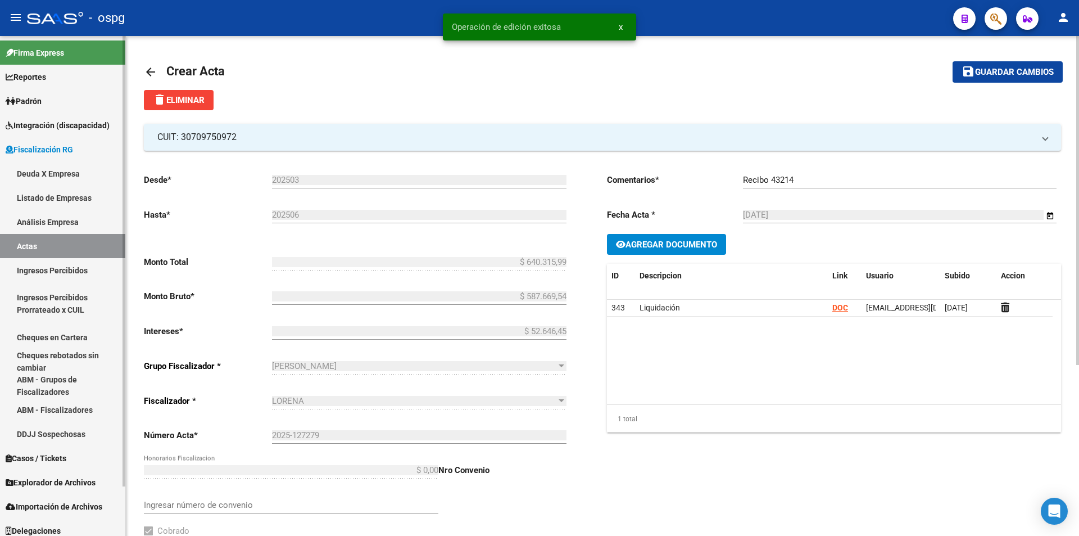
click at [67, 219] on link "Análisis Empresa" at bounding box center [62, 222] width 125 height 24
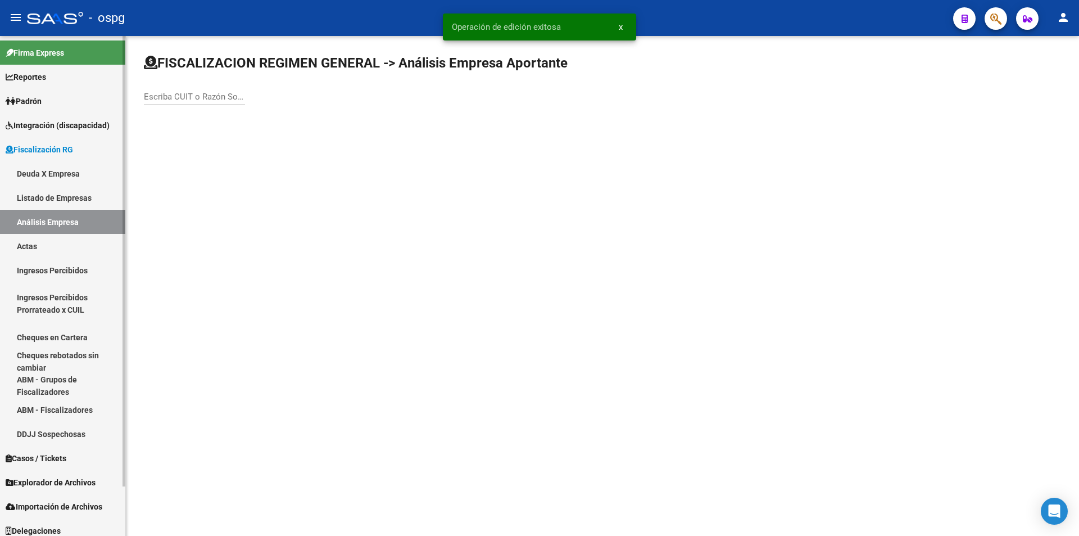
click at [77, 246] on link "Actas" at bounding box center [62, 246] width 125 height 24
